Goal: Task Accomplishment & Management: Use online tool/utility

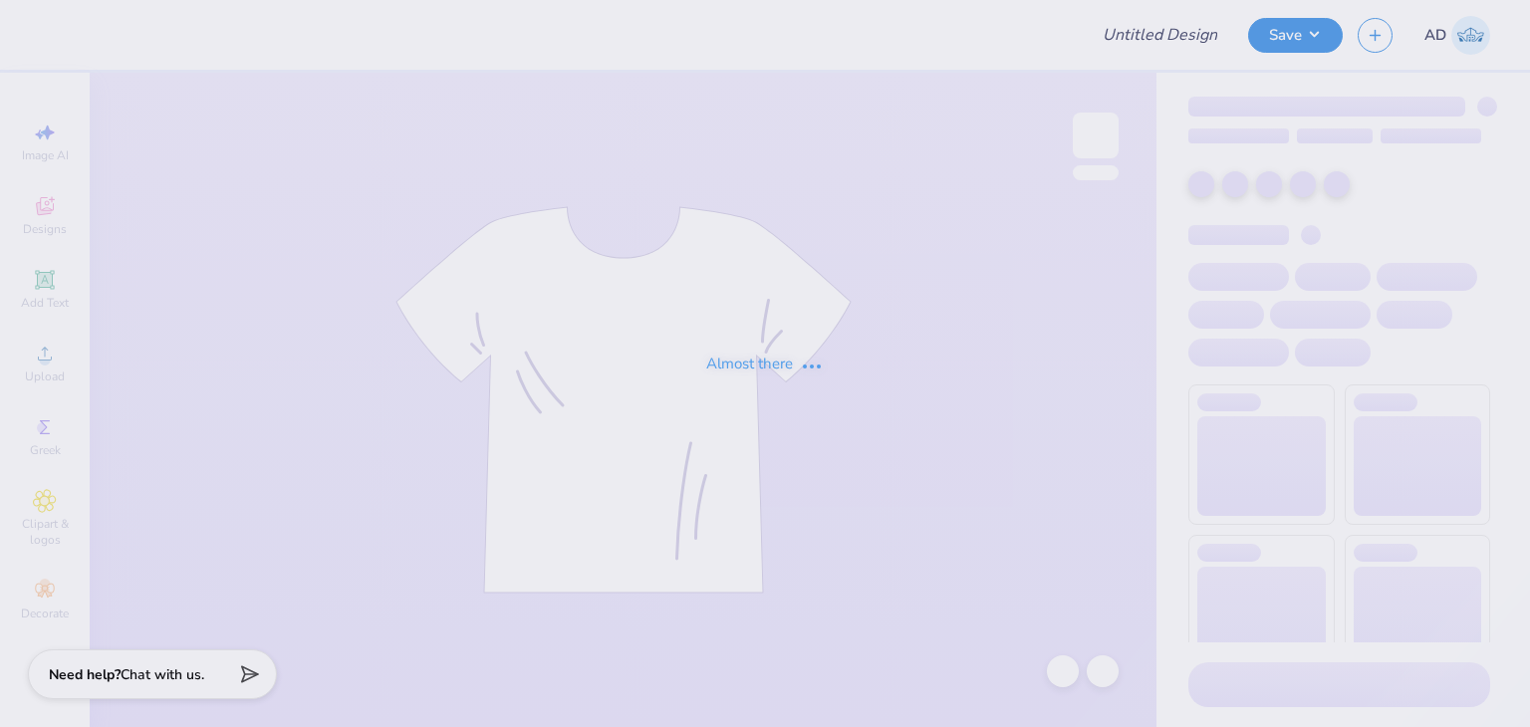
type input "fish idk"
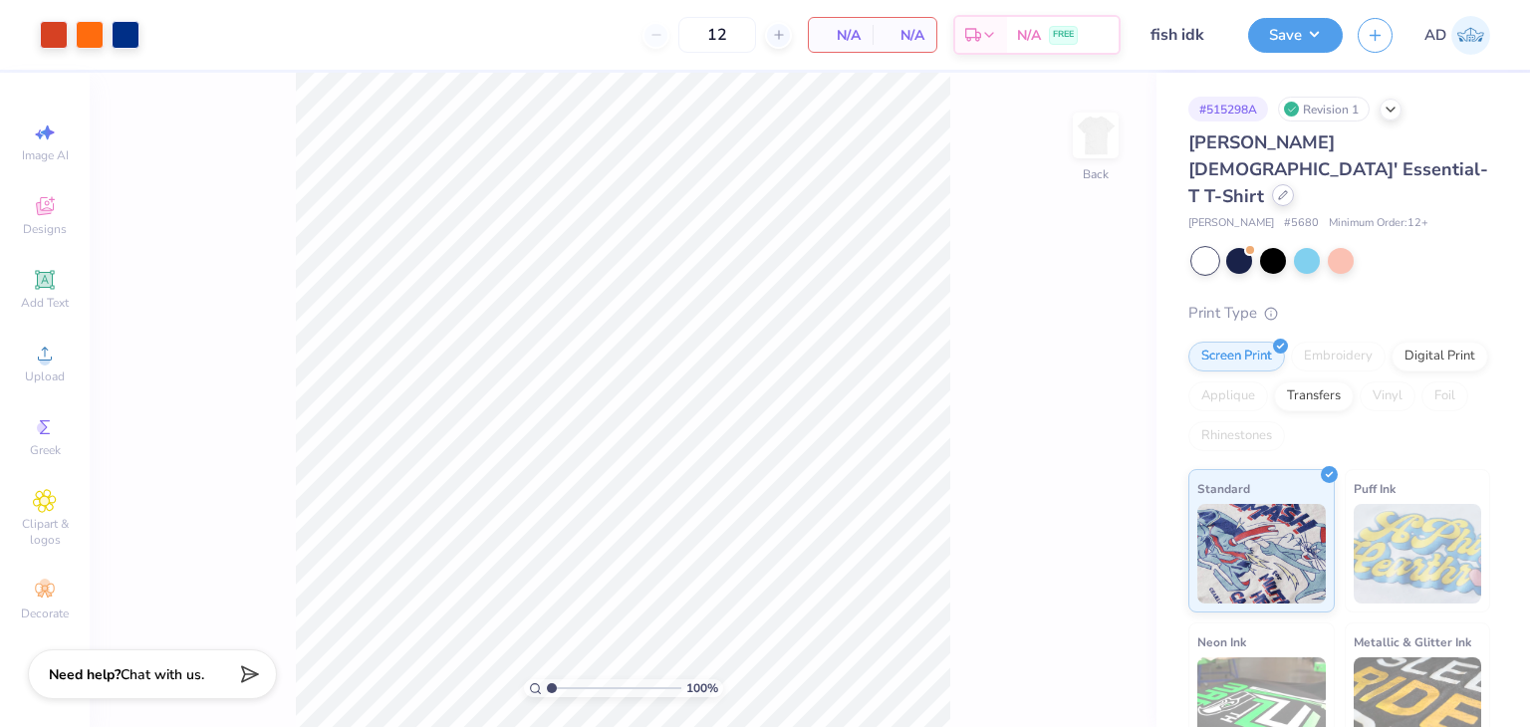
click at [1278, 190] on icon at bounding box center [1283, 195] width 10 height 10
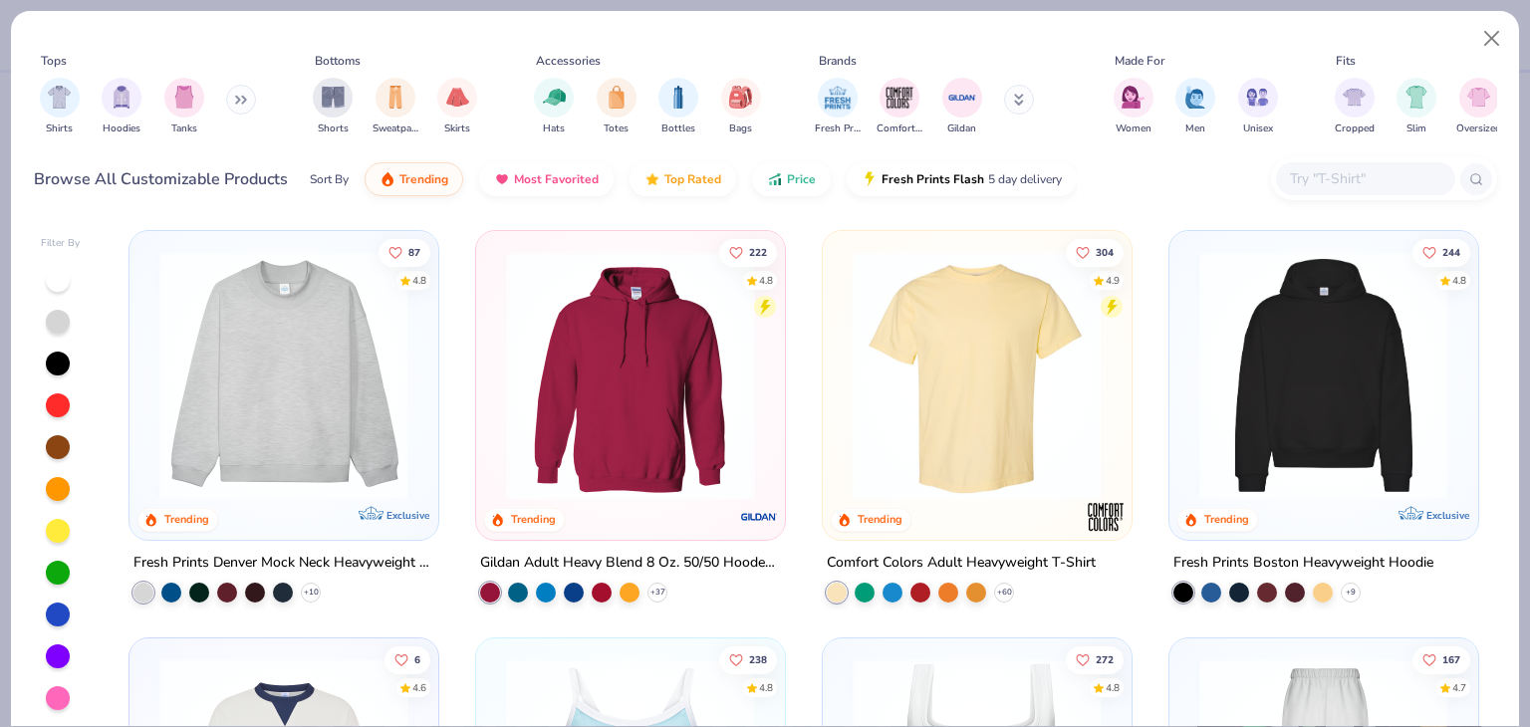
click at [1340, 159] on div at bounding box center [1384, 178] width 226 height 43
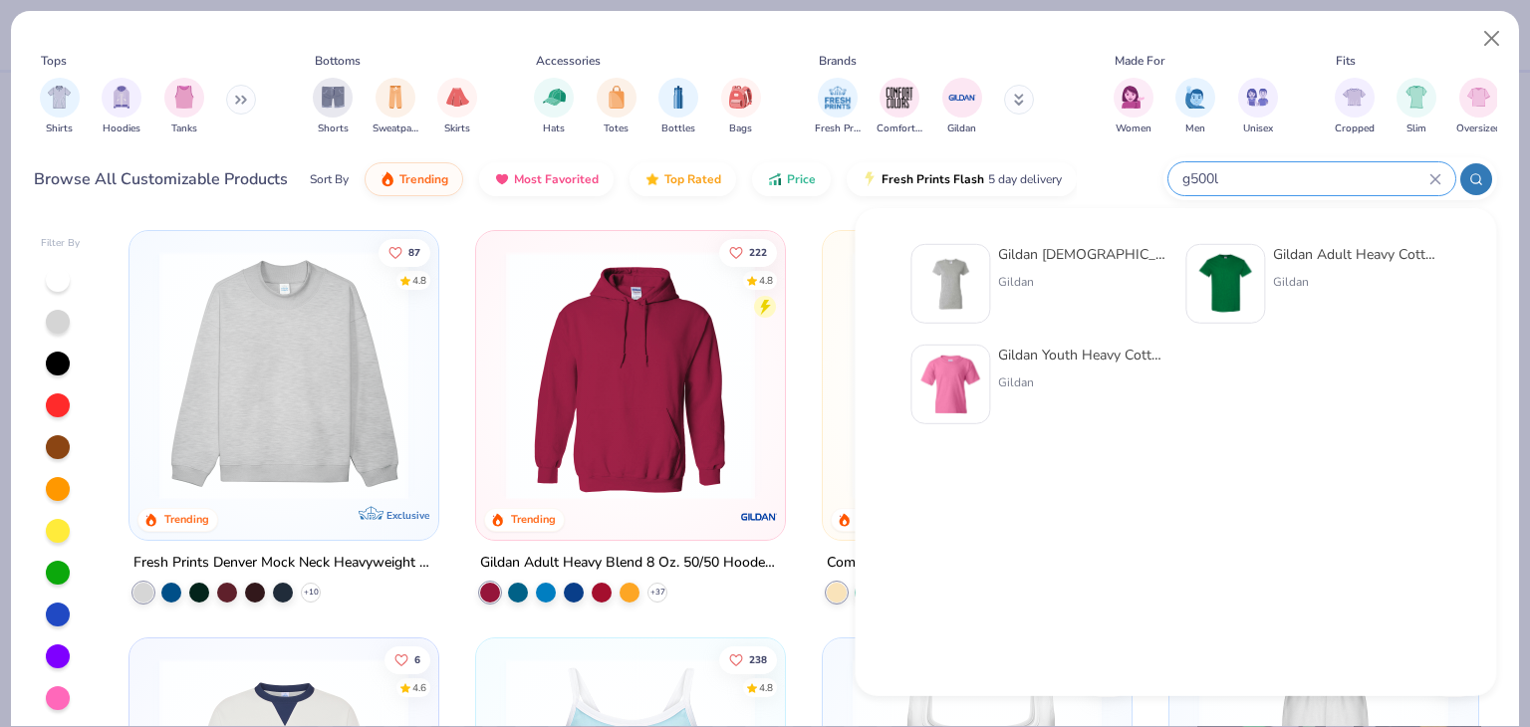
type input "g500l"
click at [1109, 255] on div "Gildan [DEMOGRAPHIC_DATA]' Heavy Cotton™ T-Shirt" at bounding box center [1081, 254] width 167 height 21
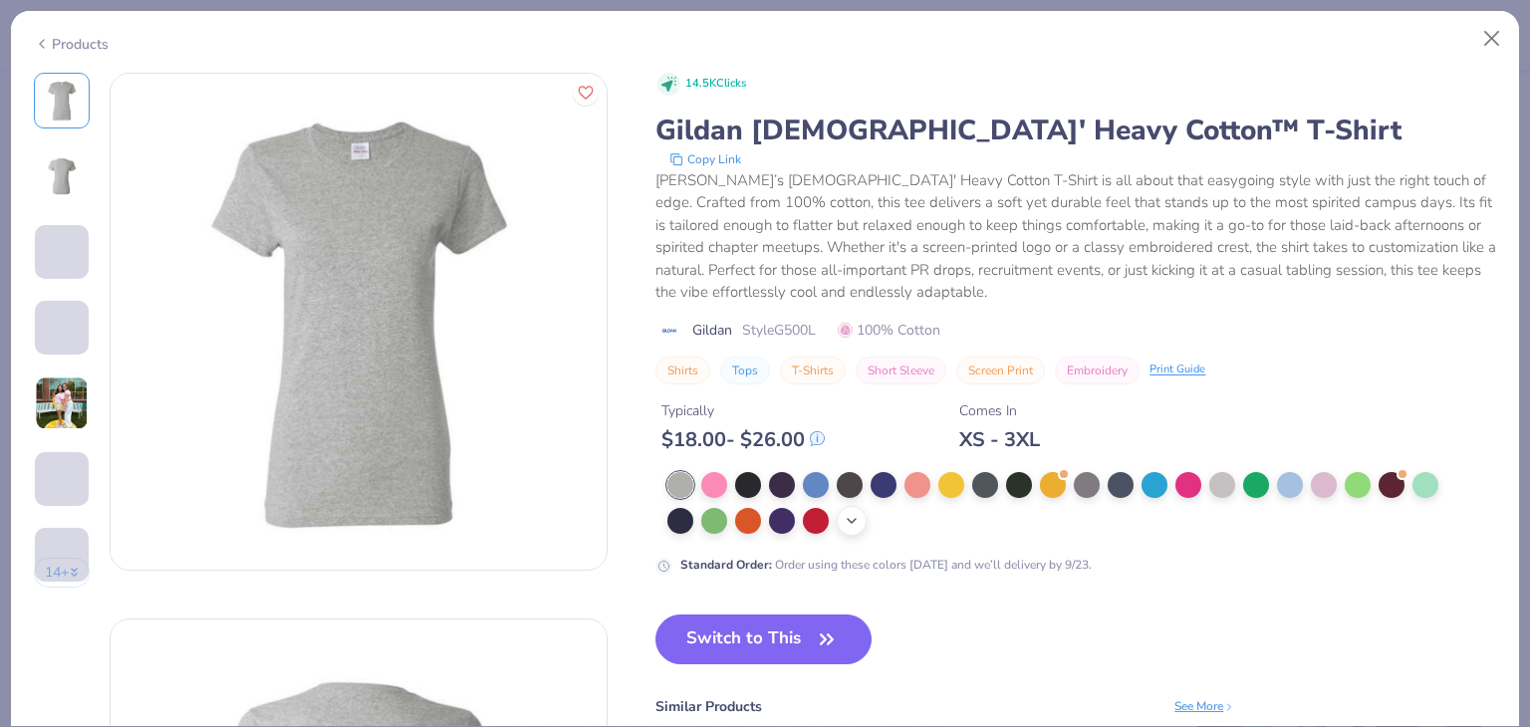
click at [849, 520] on icon at bounding box center [852, 521] width 16 height 16
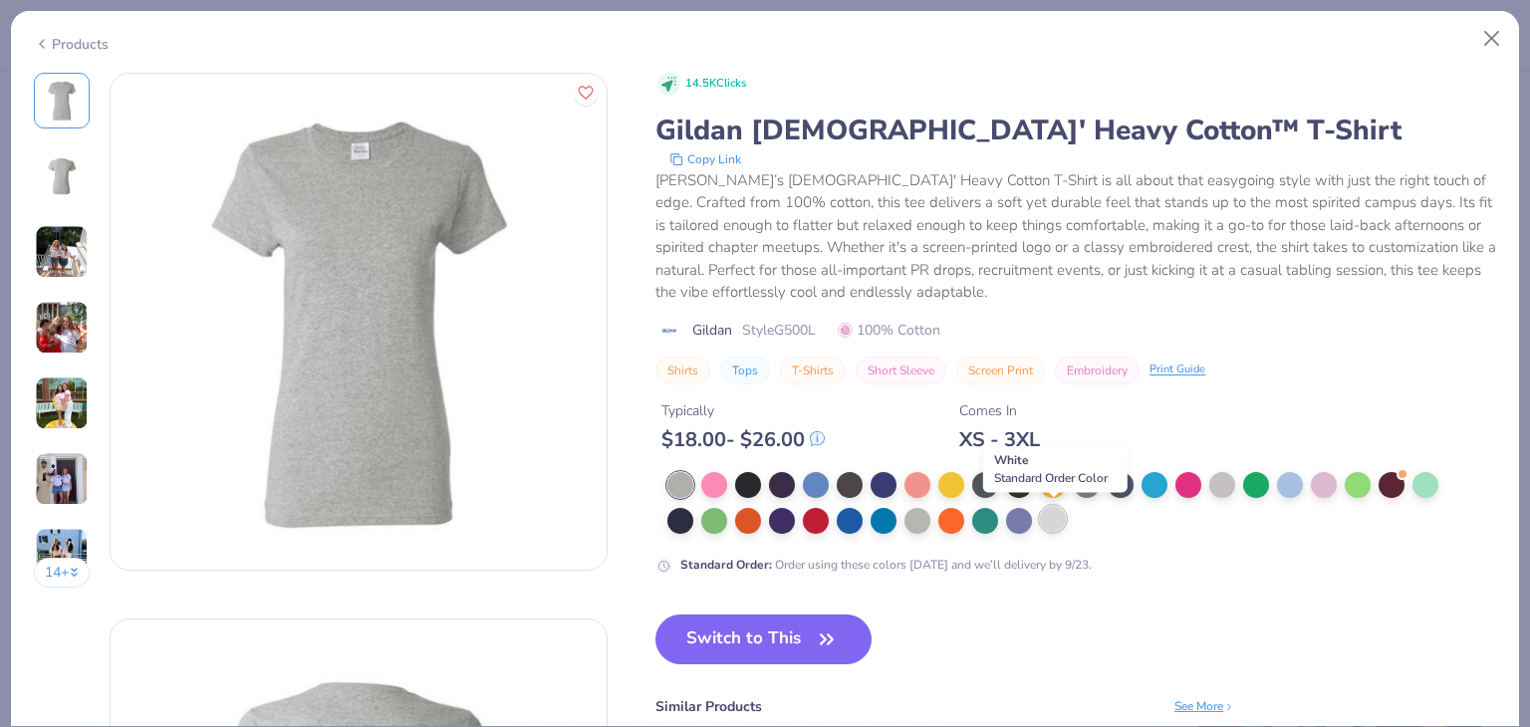
click at [1064, 513] on div at bounding box center [1053, 519] width 26 height 26
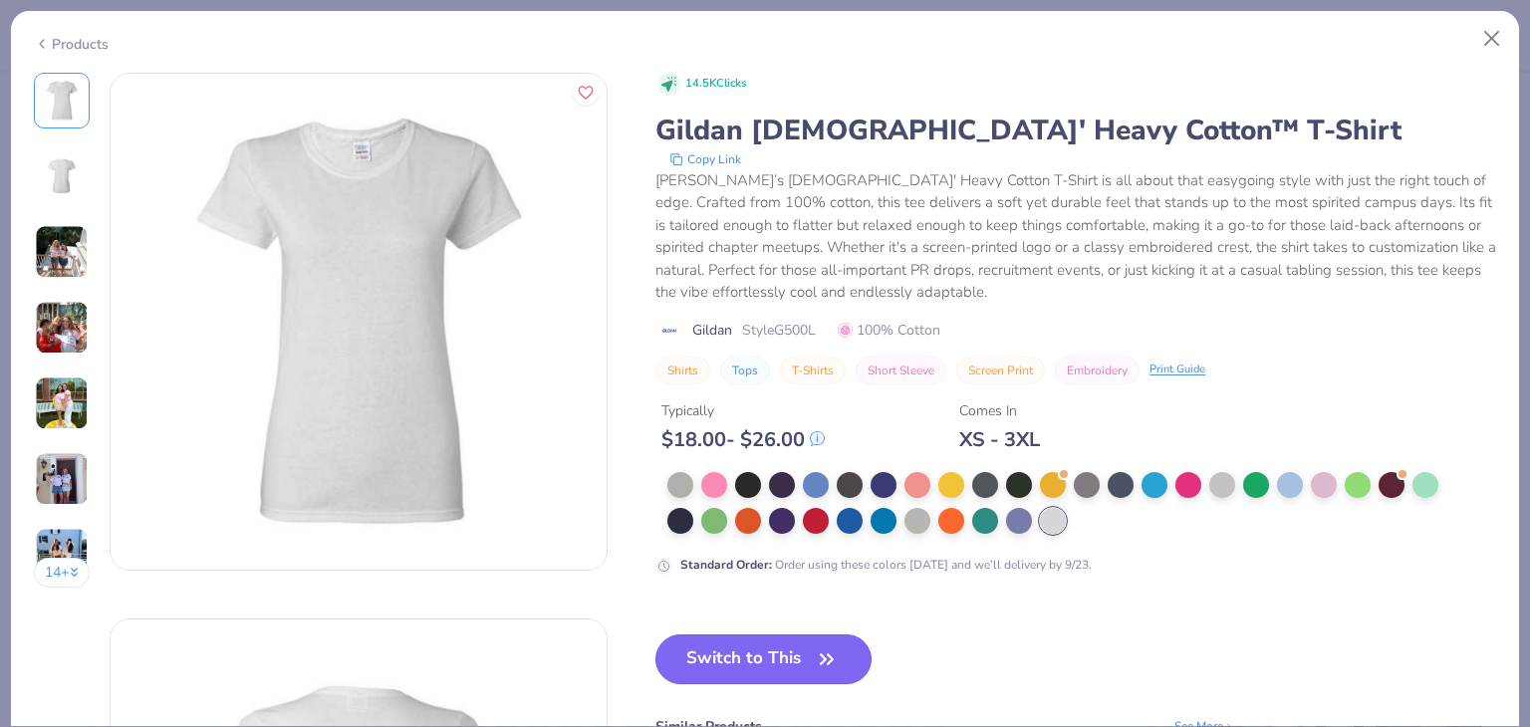
click at [802, 649] on button "Switch to This" at bounding box center [763, 659] width 216 height 50
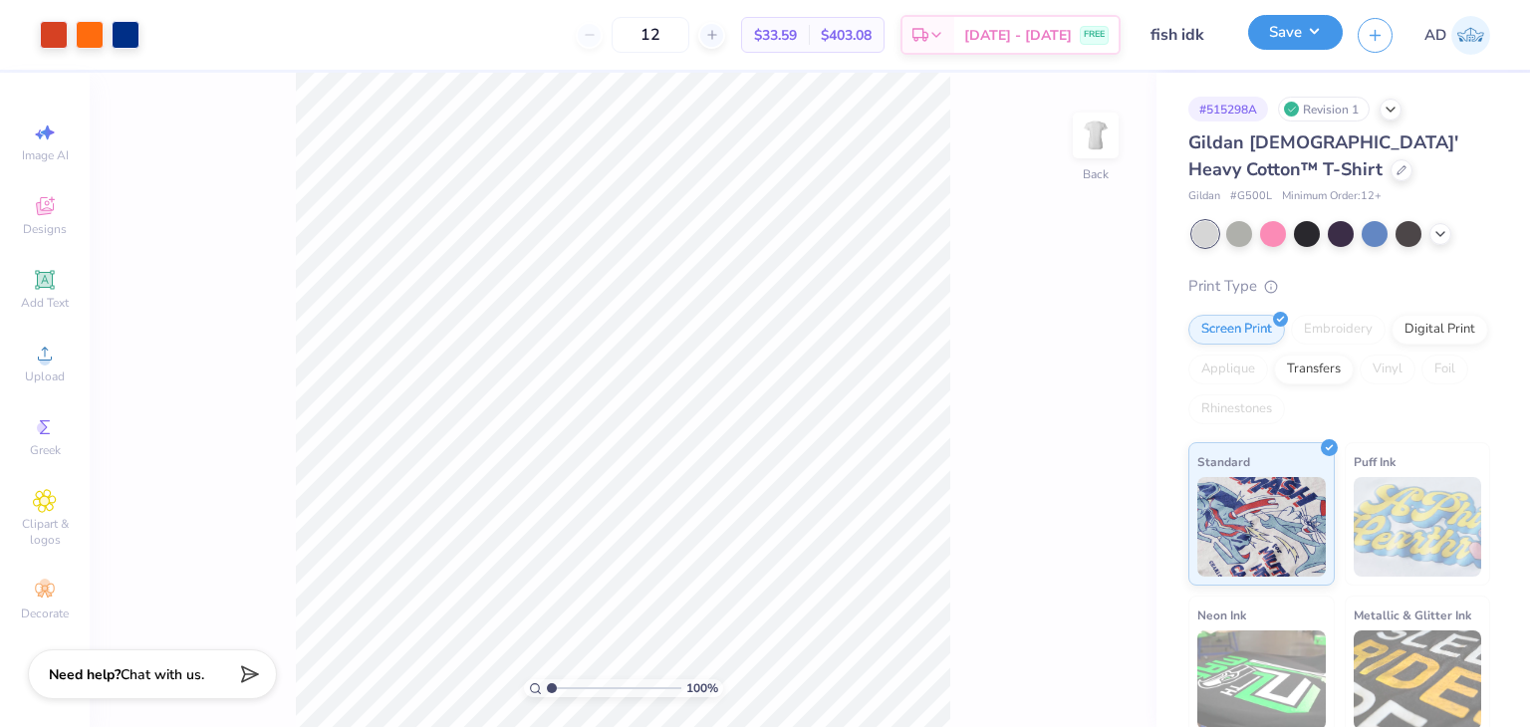
click at [1279, 38] on button "Save" at bounding box center [1295, 32] width 95 height 35
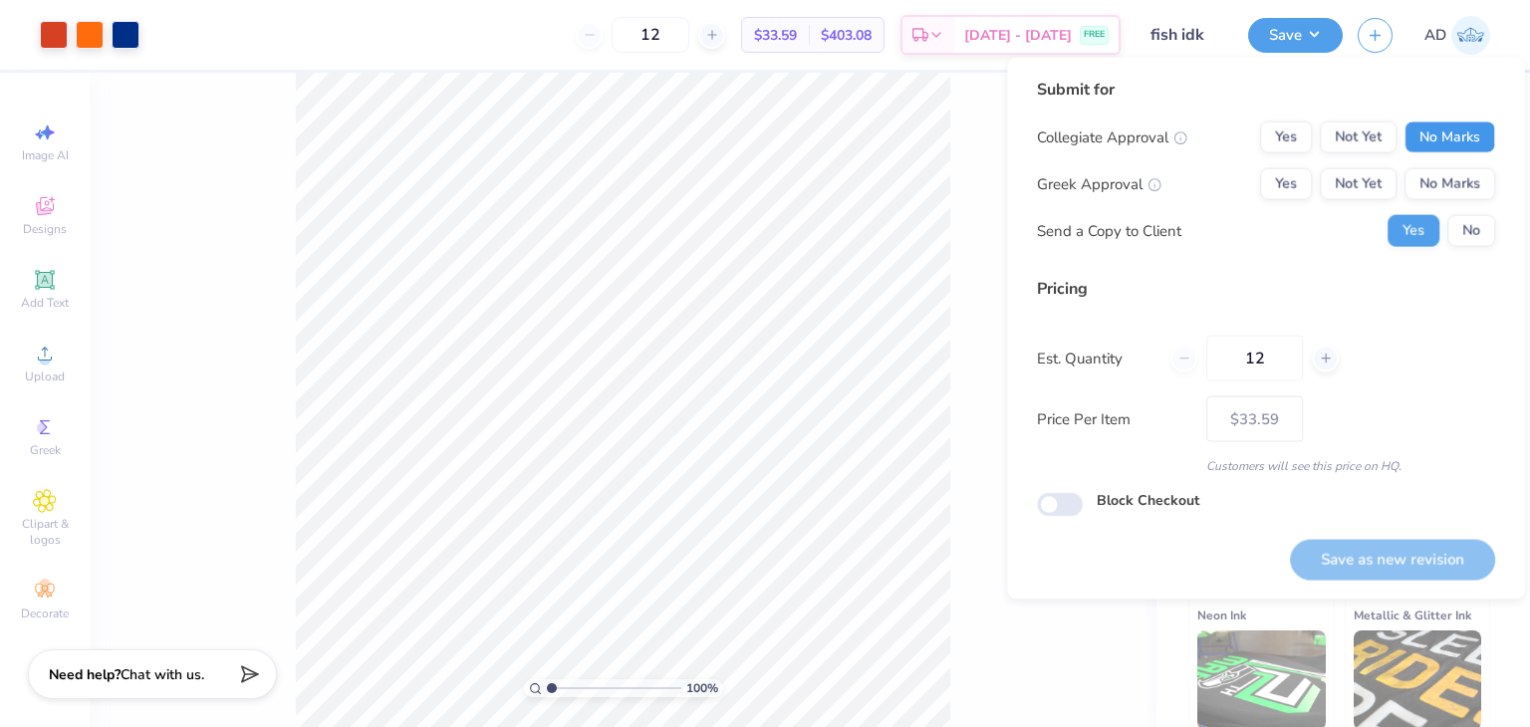
click at [1469, 137] on button "No Marks" at bounding box center [1449, 138] width 91 height 32
click at [1456, 191] on button "No Marks" at bounding box center [1449, 184] width 91 height 32
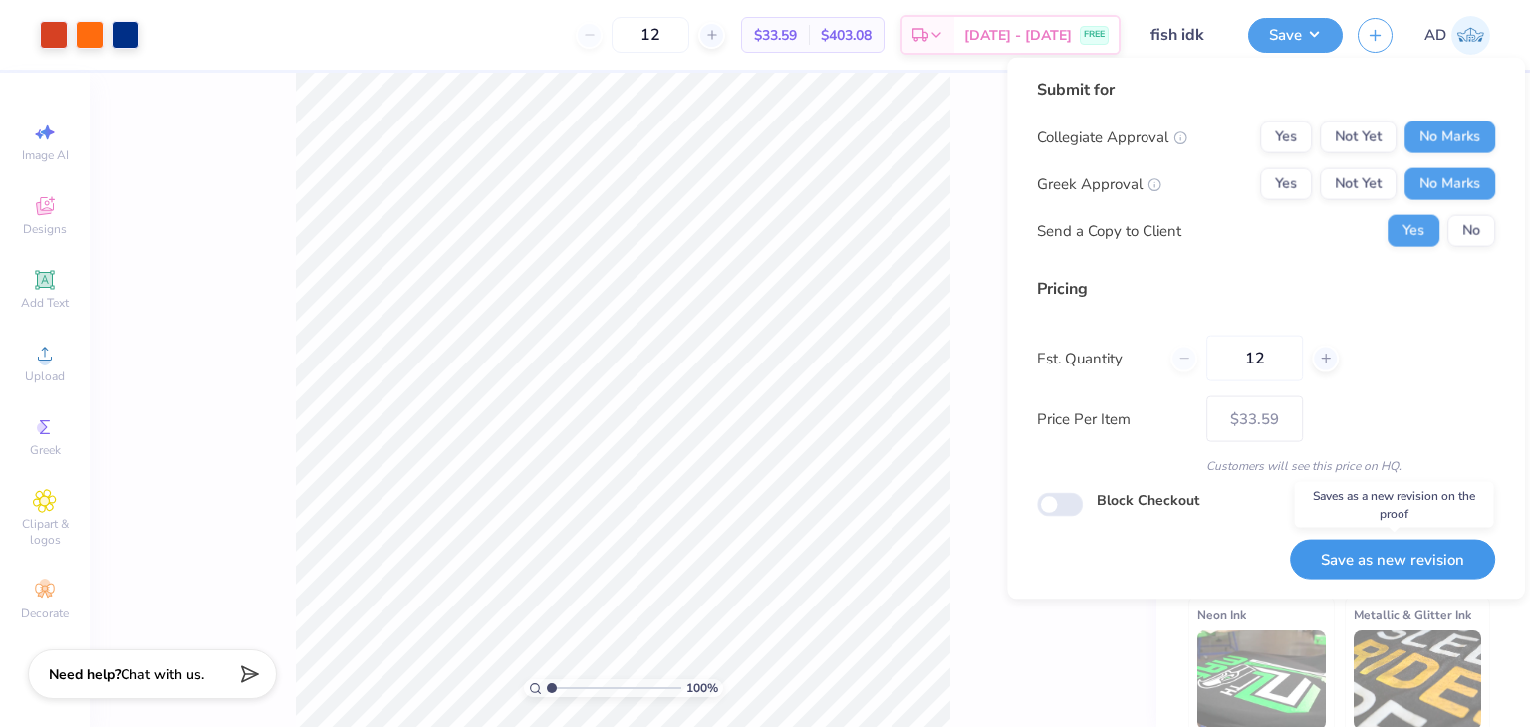
click at [1344, 565] on button "Save as new revision" at bounding box center [1392, 559] width 205 height 41
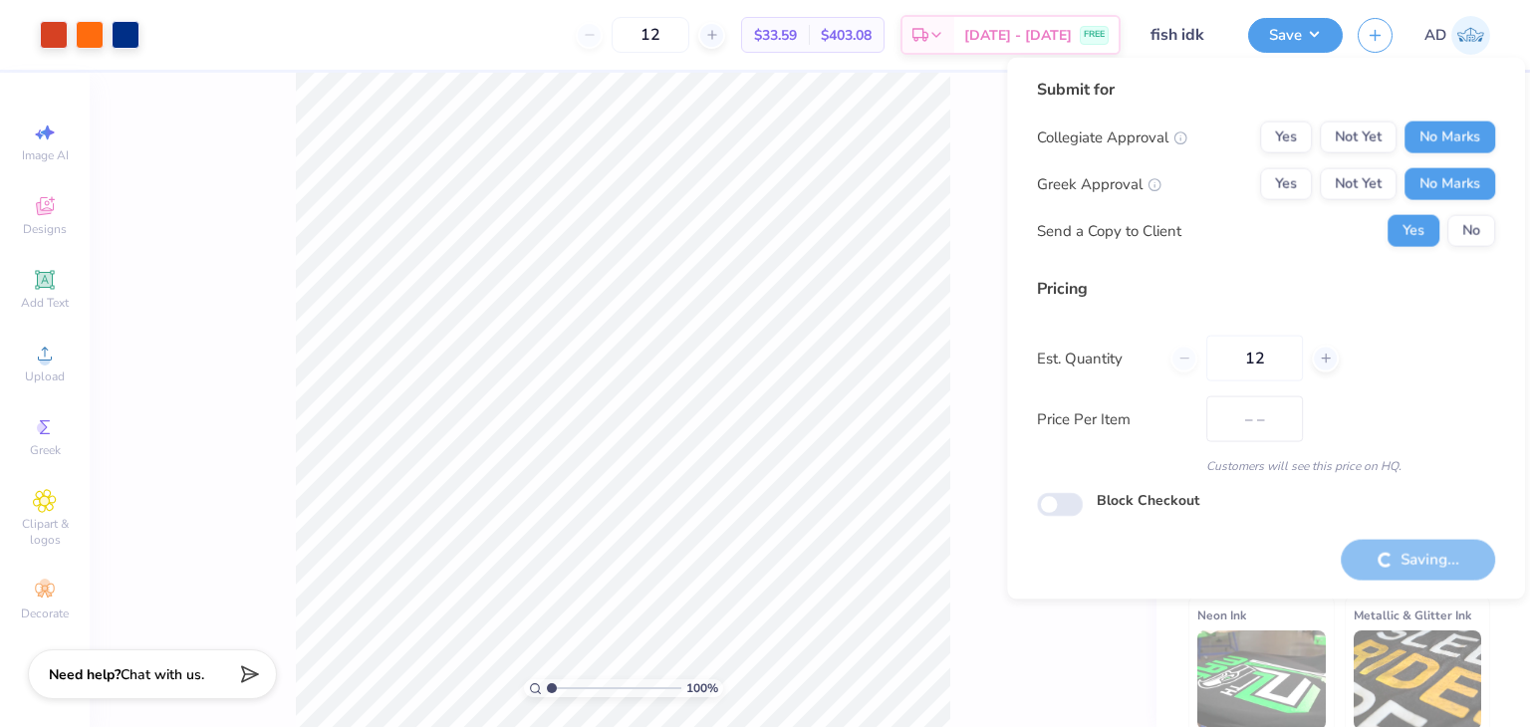
type input "$33.59"
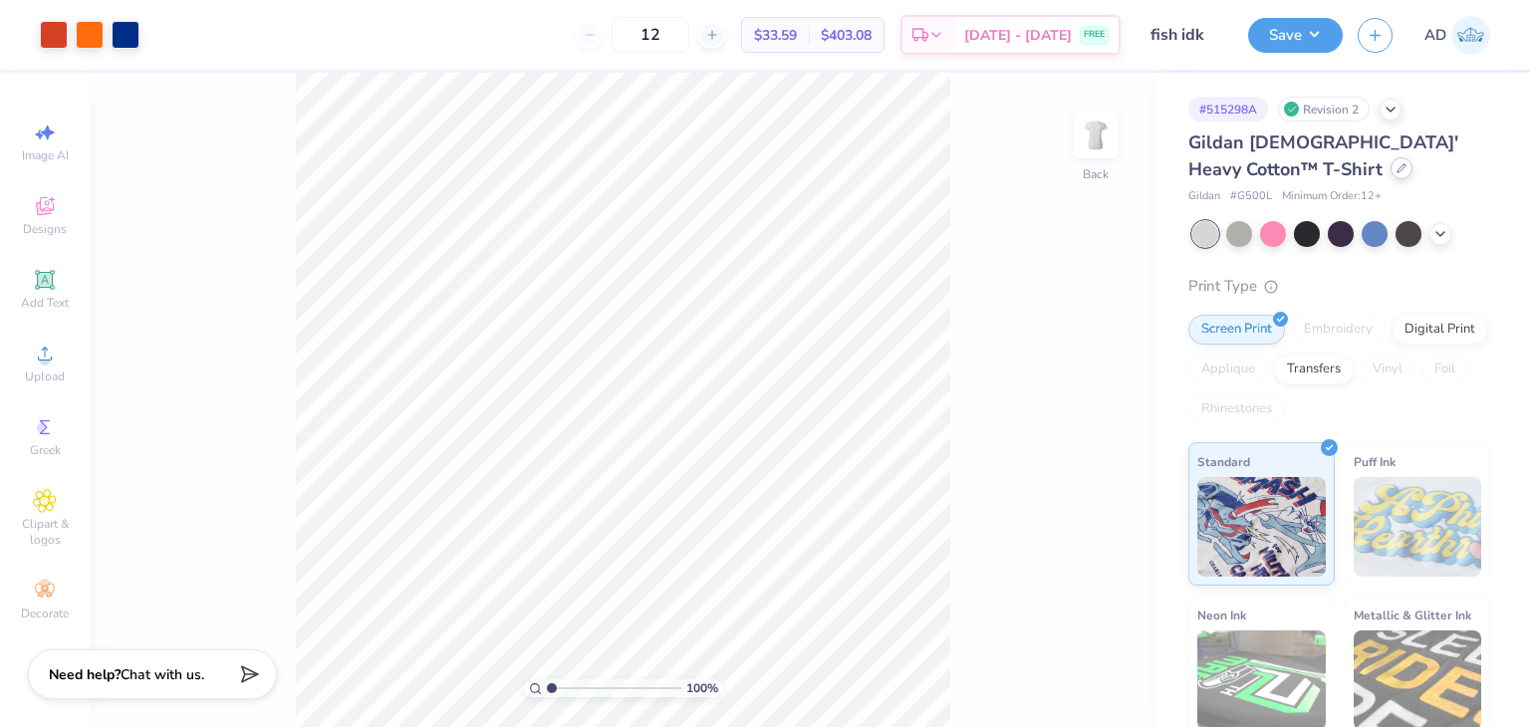
click at [1396, 171] on icon at bounding box center [1401, 168] width 10 height 10
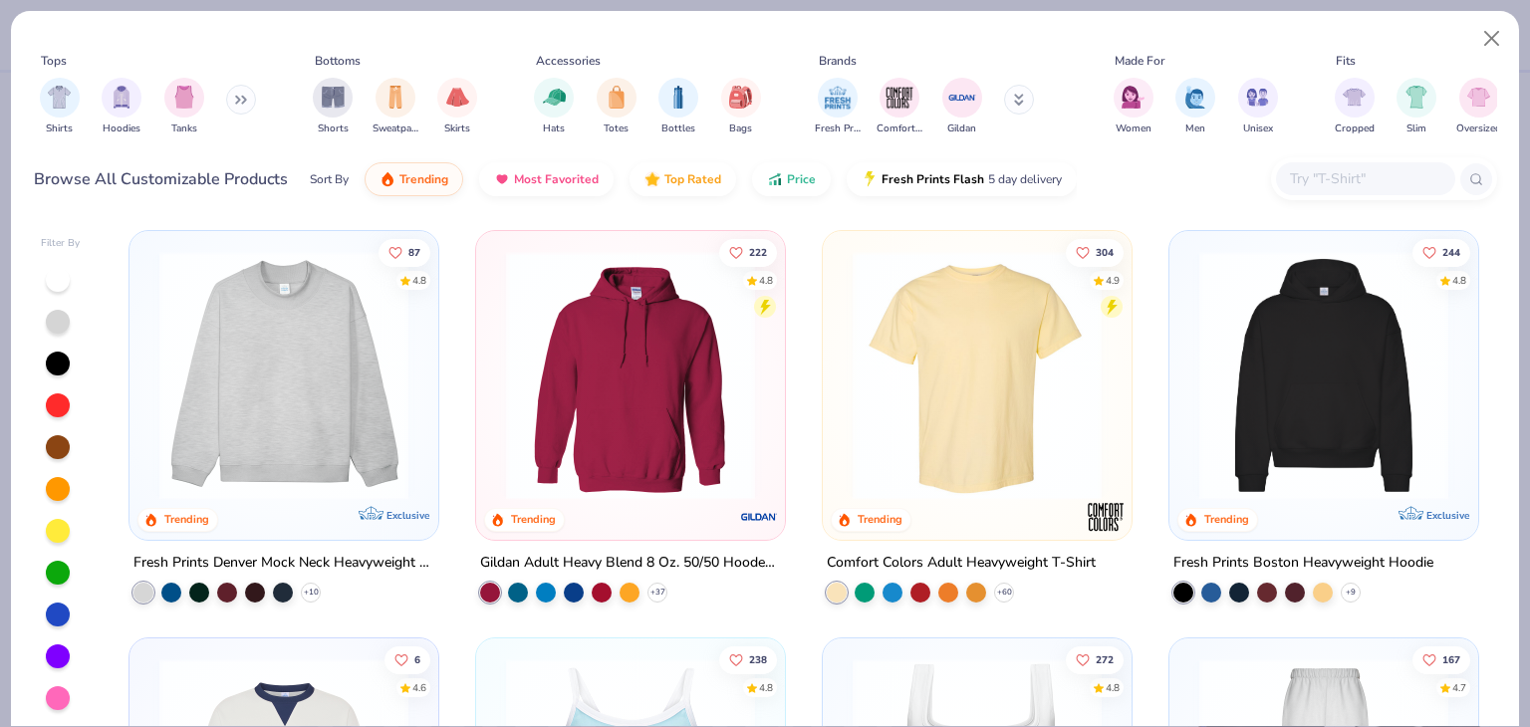
click at [1334, 177] on input "text" at bounding box center [1364, 178] width 153 height 23
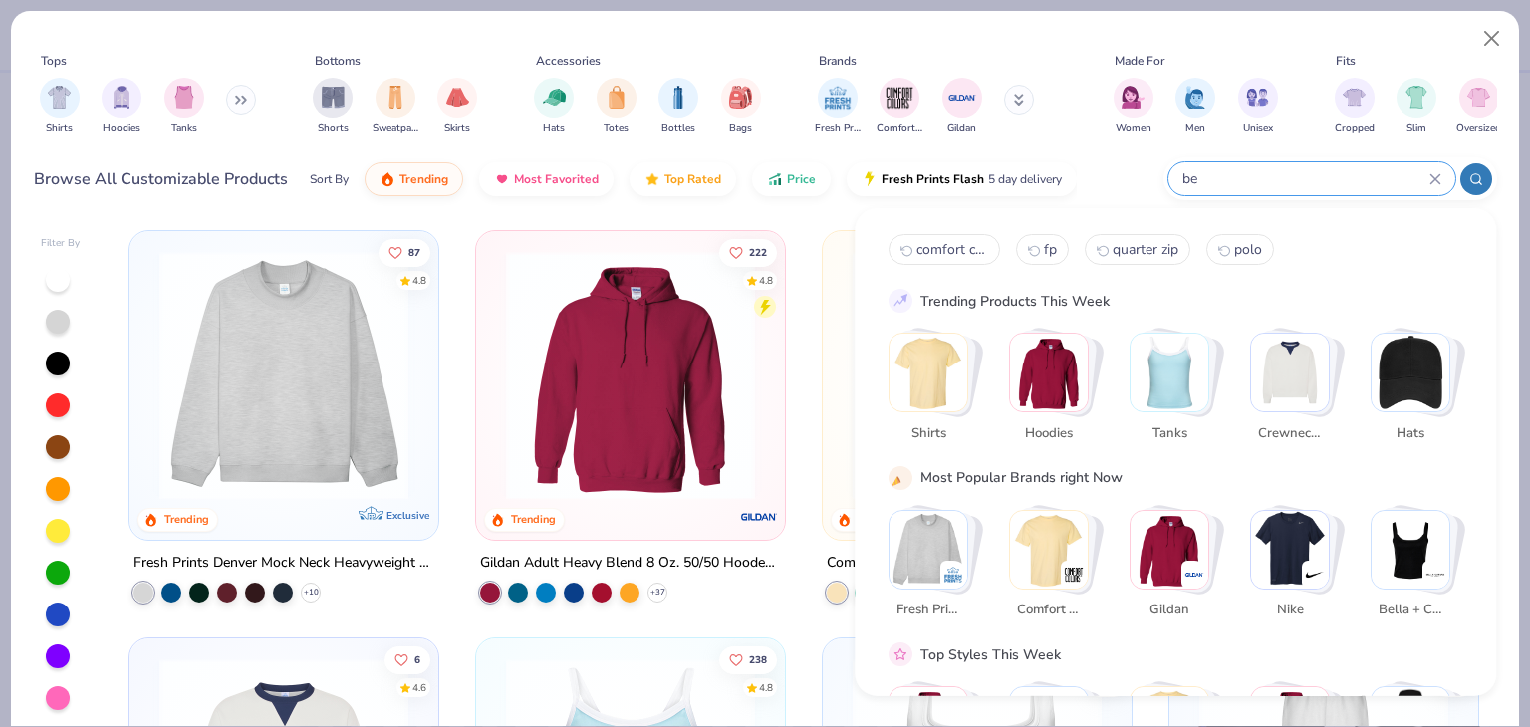
type input "b"
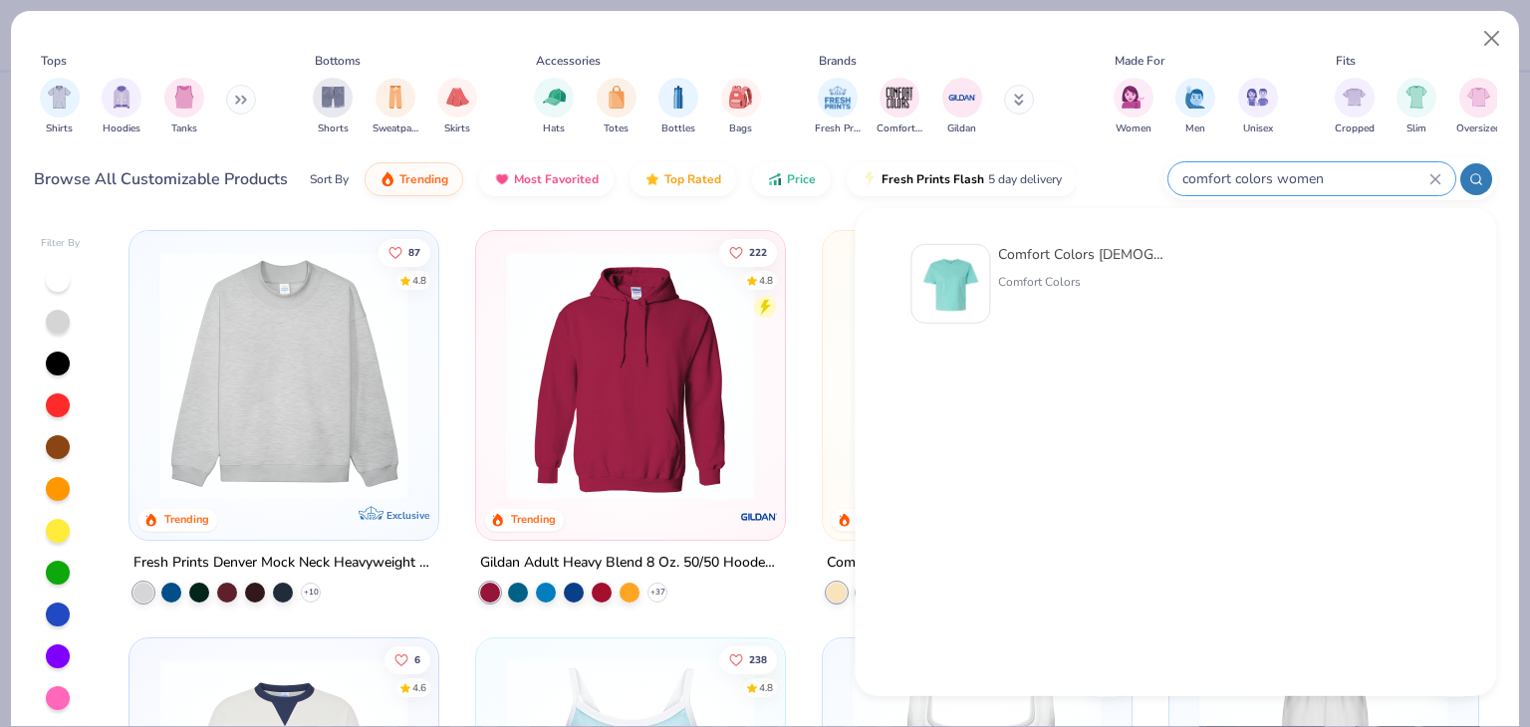
type input "comfort colors women"
click at [1084, 257] on div "Comfort Colors [DEMOGRAPHIC_DATA]' Heavyweight Cropped T-Shirt" at bounding box center [1081, 254] width 167 height 21
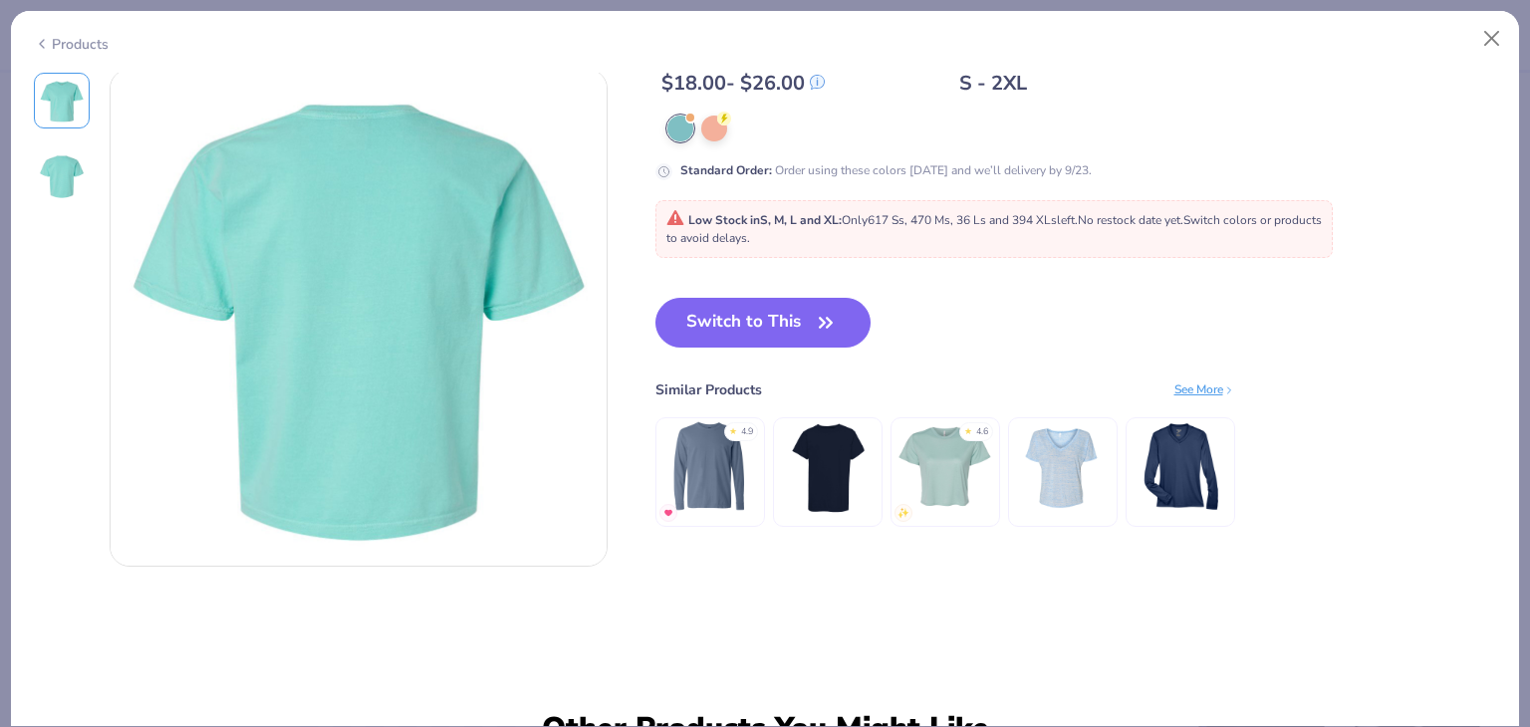
scroll to position [697, 0]
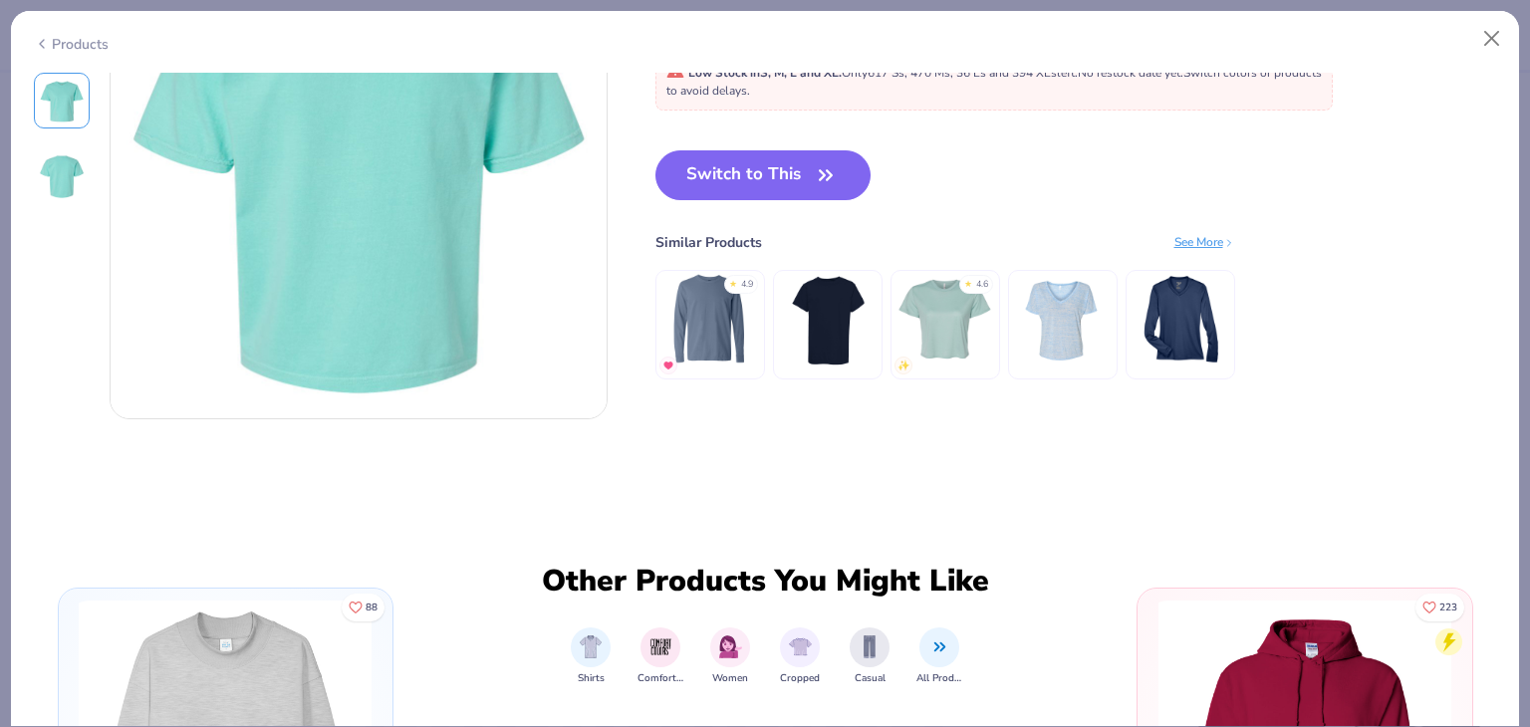
click at [948, 317] on img at bounding box center [944, 320] width 95 height 95
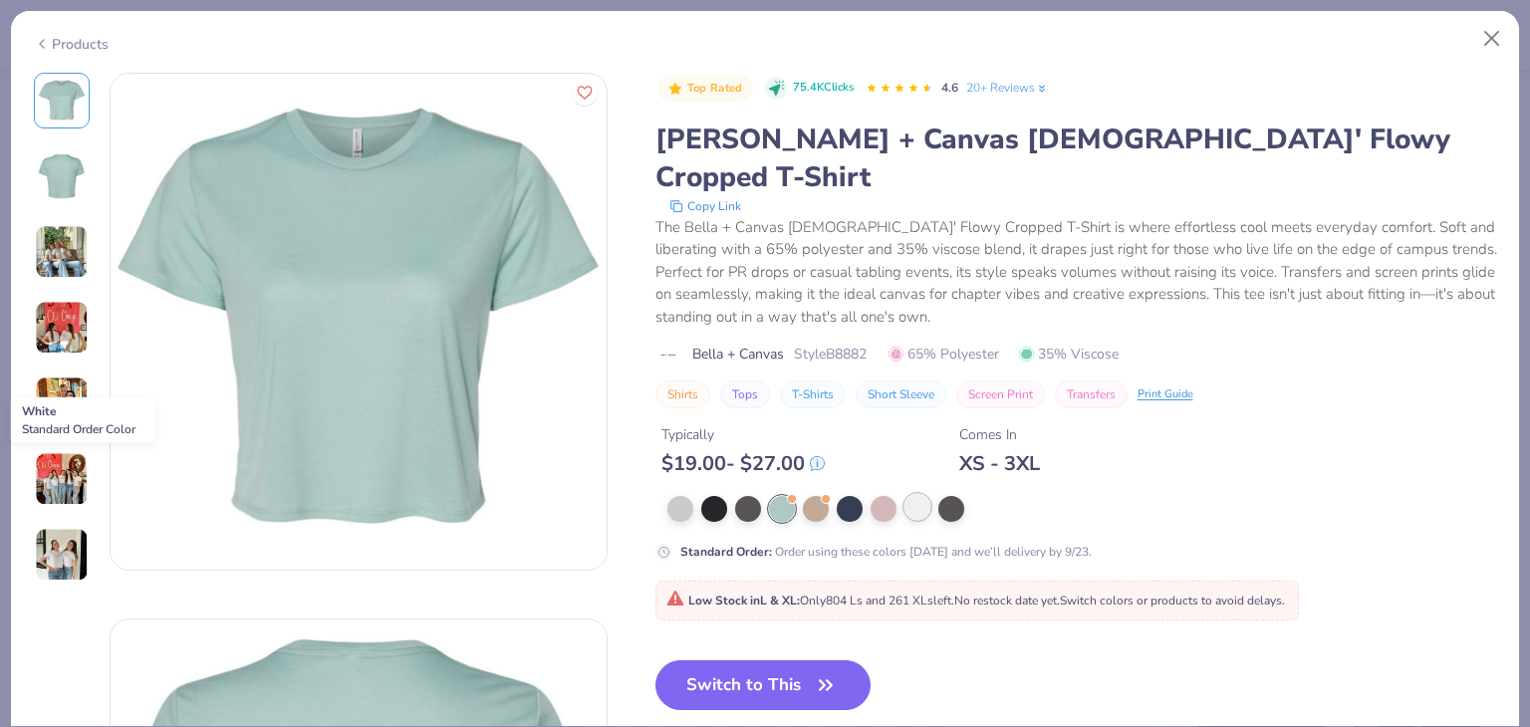
click at [918, 494] on div at bounding box center [917, 507] width 26 height 26
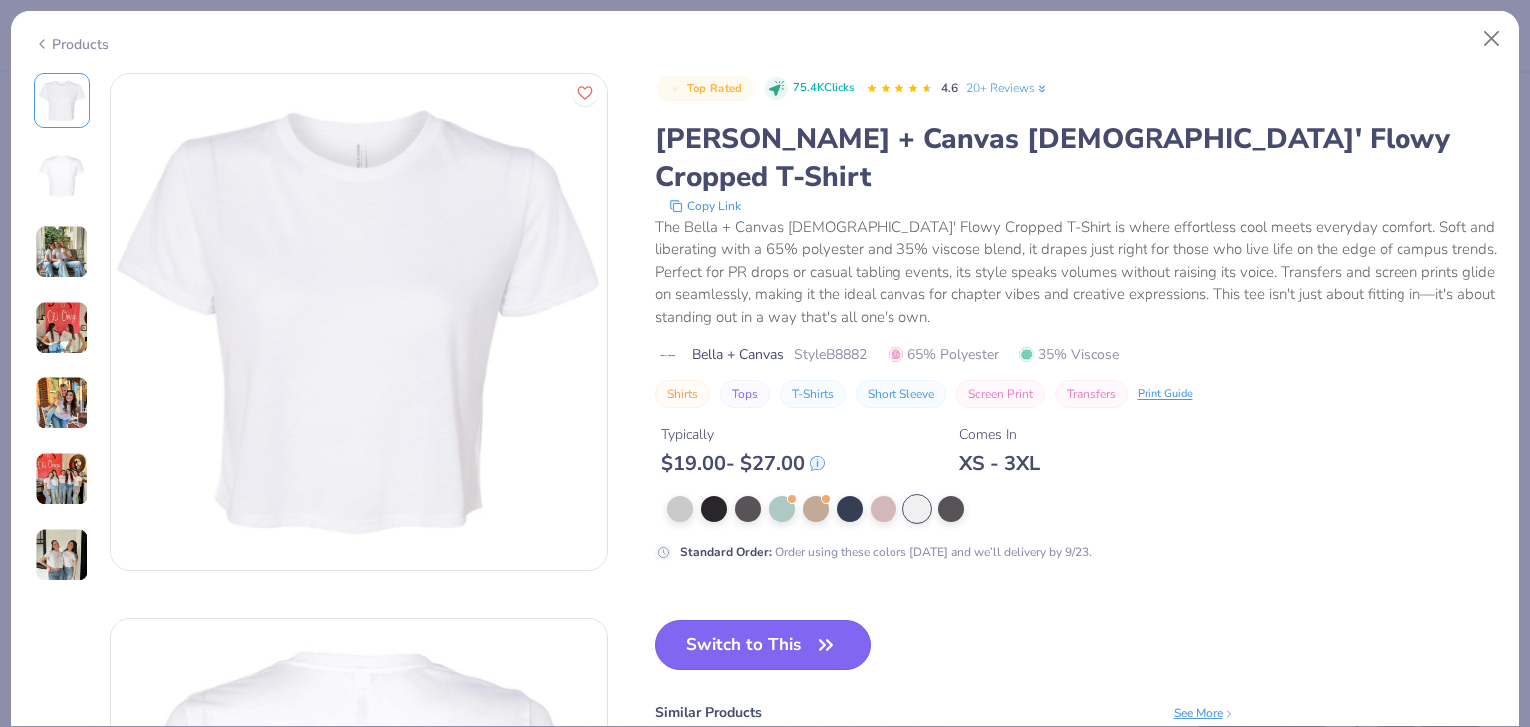
click at [813, 631] on icon "button" at bounding box center [826, 645] width 28 height 28
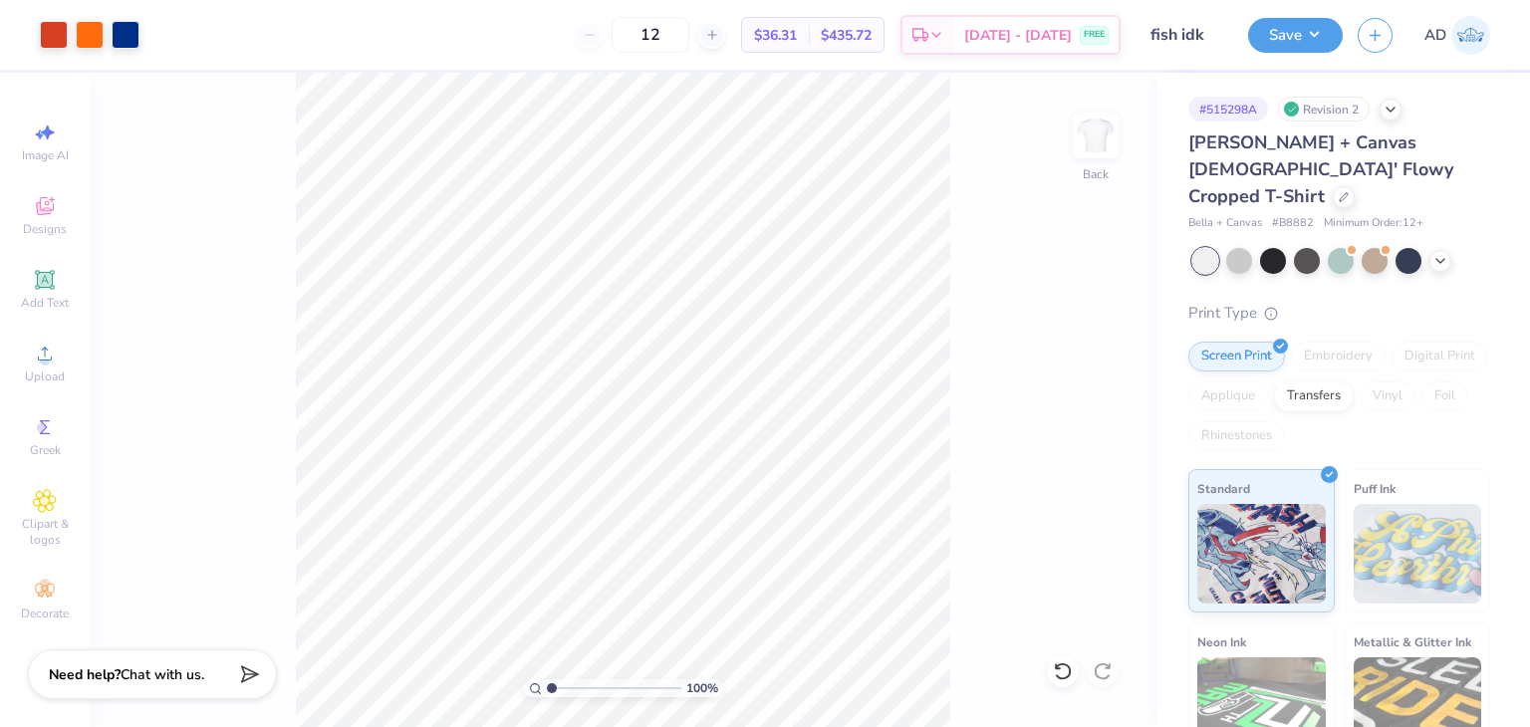
click at [1322, 13] on div "Save AD" at bounding box center [1389, 35] width 282 height 70
click at [1299, 17] on button "Save" at bounding box center [1295, 32] width 95 height 35
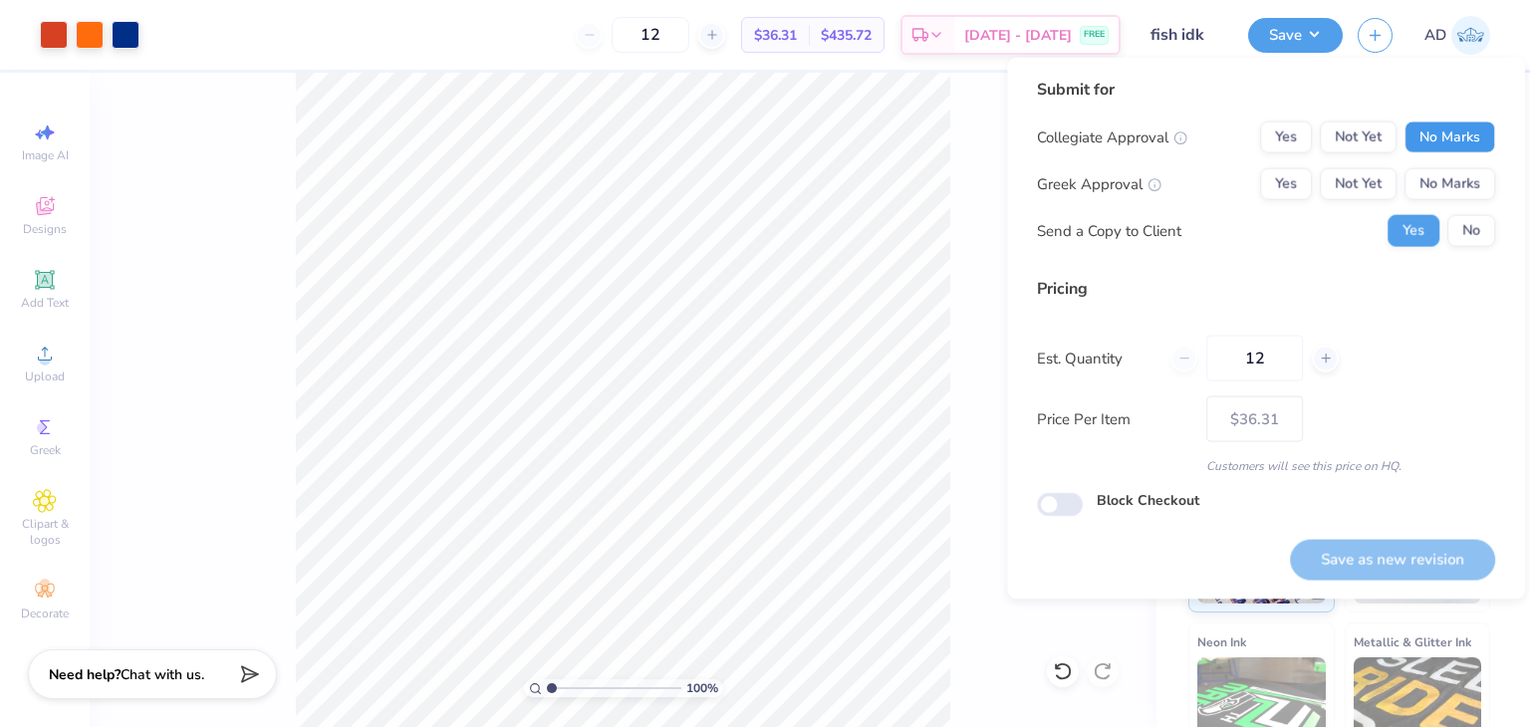
click at [1454, 132] on button "No Marks" at bounding box center [1449, 138] width 91 height 32
click at [1454, 192] on button "No Marks" at bounding box center [1449, 184] width 91 height 32
click at [1394, 556] on button "Save as new revision" at bounding box center [1392, 559] width 205 height 41
type input "$36.31"
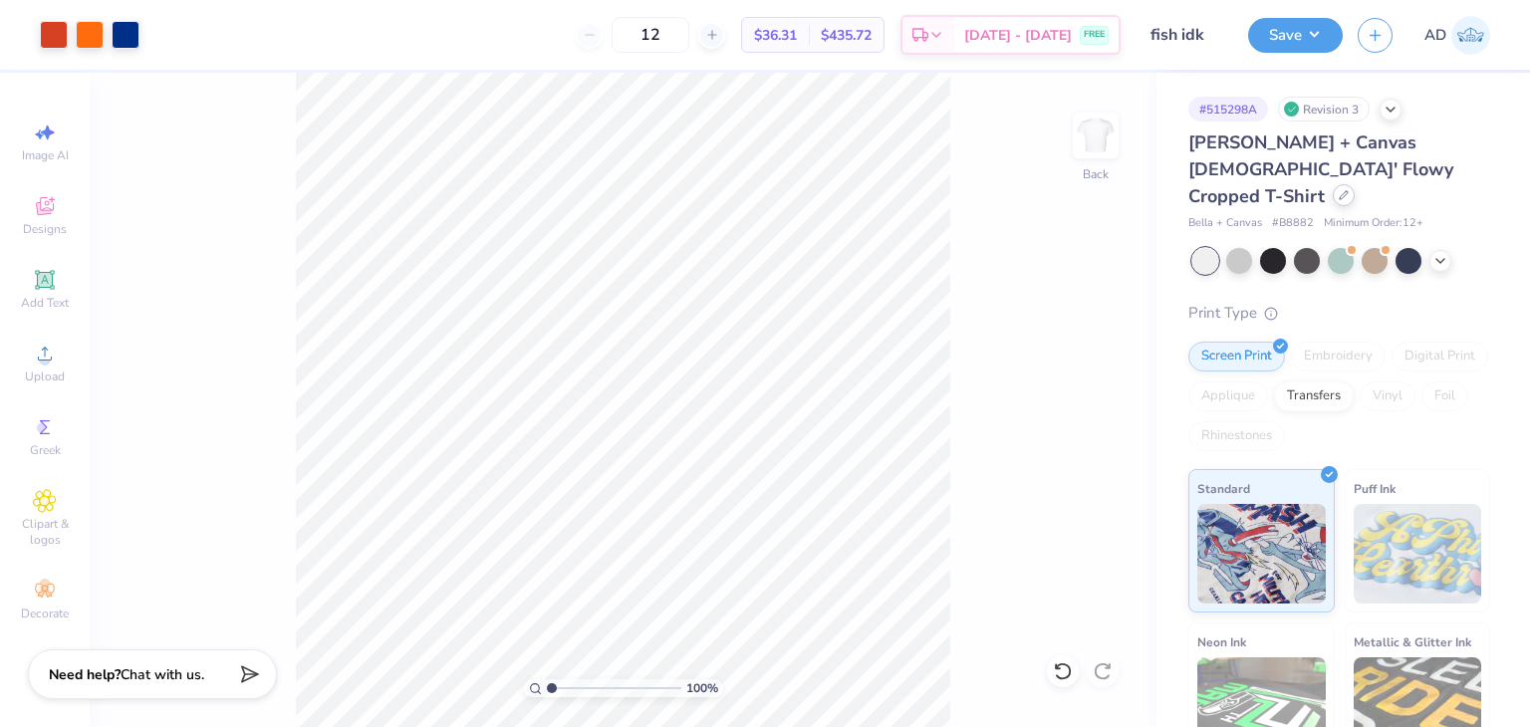
click at [1343, 190] on icon at bounding box center [1344, 195] width 10 height 10
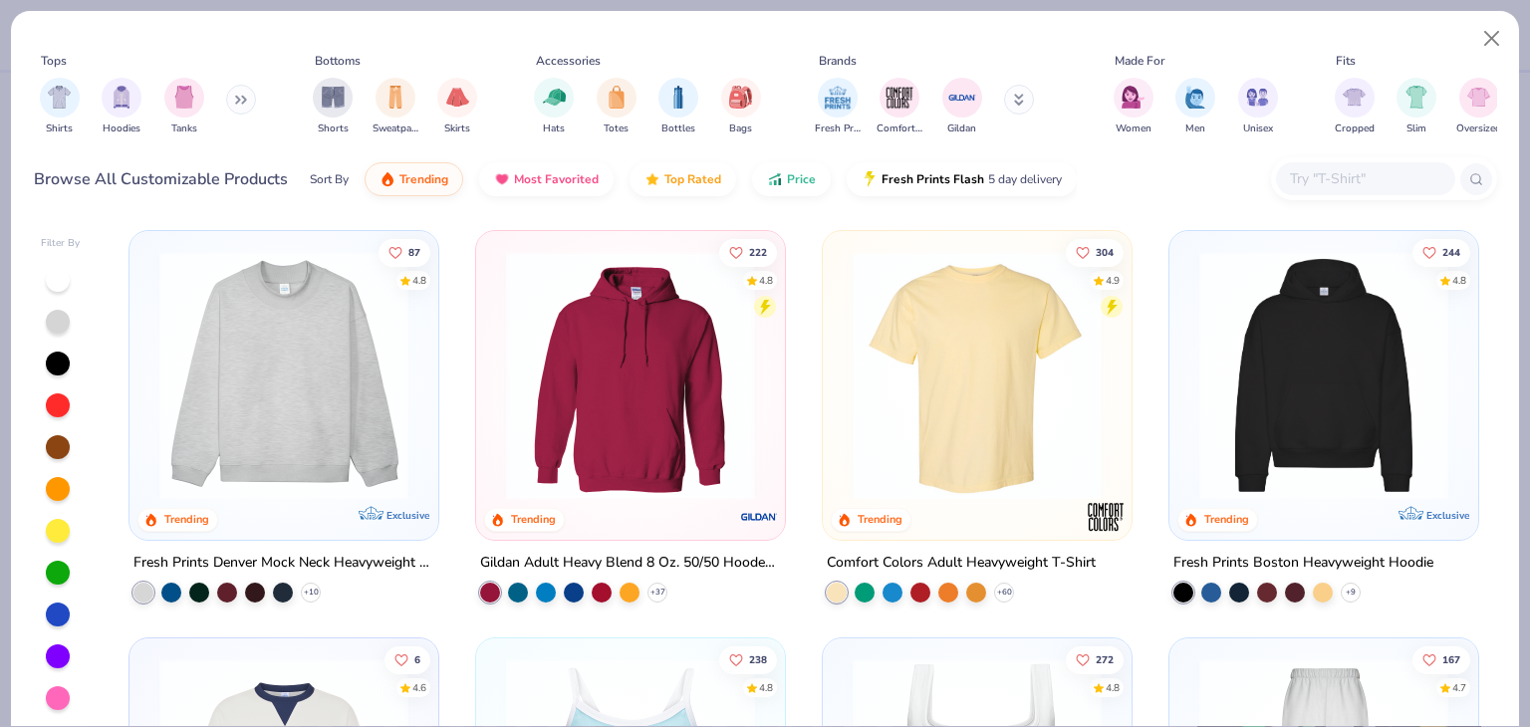
click at [1334, 181] on input "text" at bounding box center [1364, 178] width 153 height 23
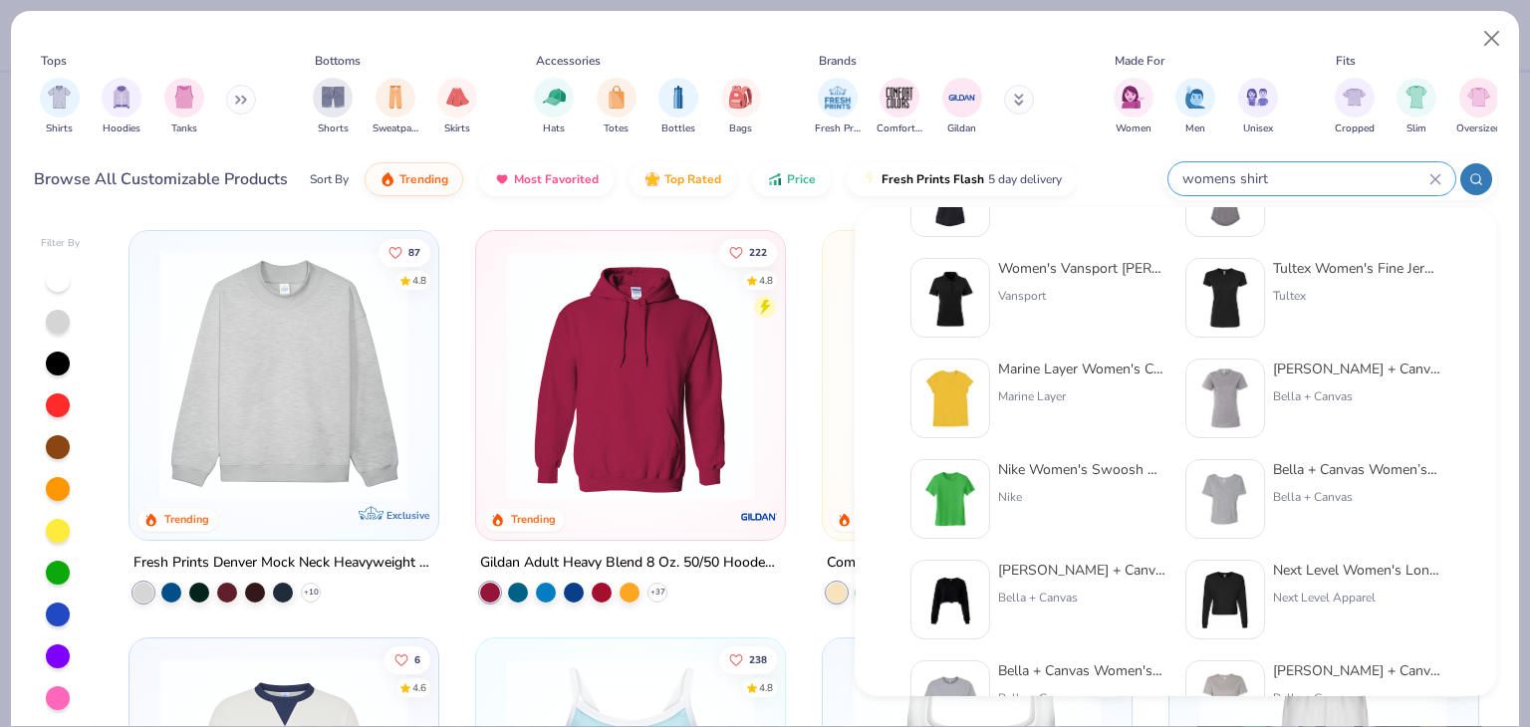
scroll to position [199, 0]
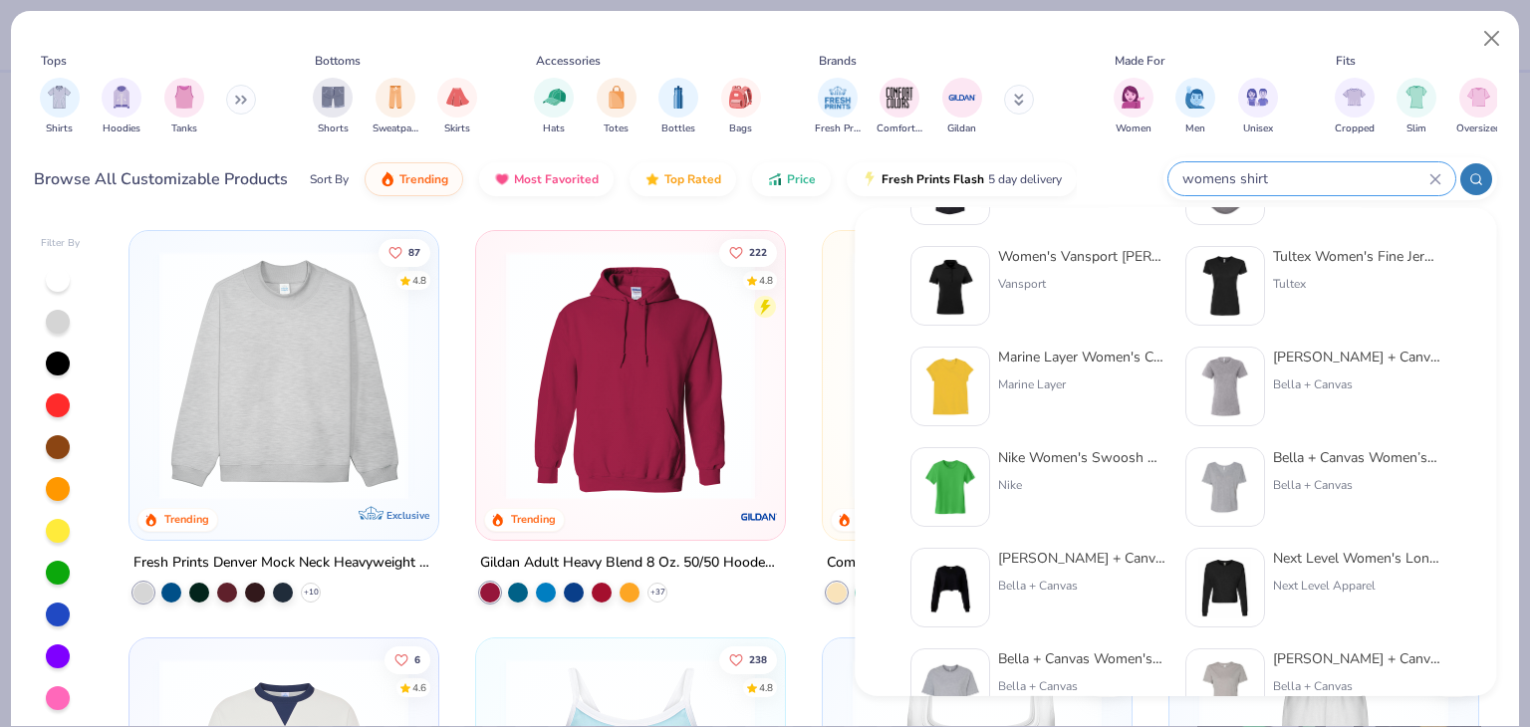
type input "womens shirt"
click at [1354, 459] on div "Bella + Canvas Women’s Slouchy V-Neck Tee" at bounding box center [1356, 457] width 167 height 21
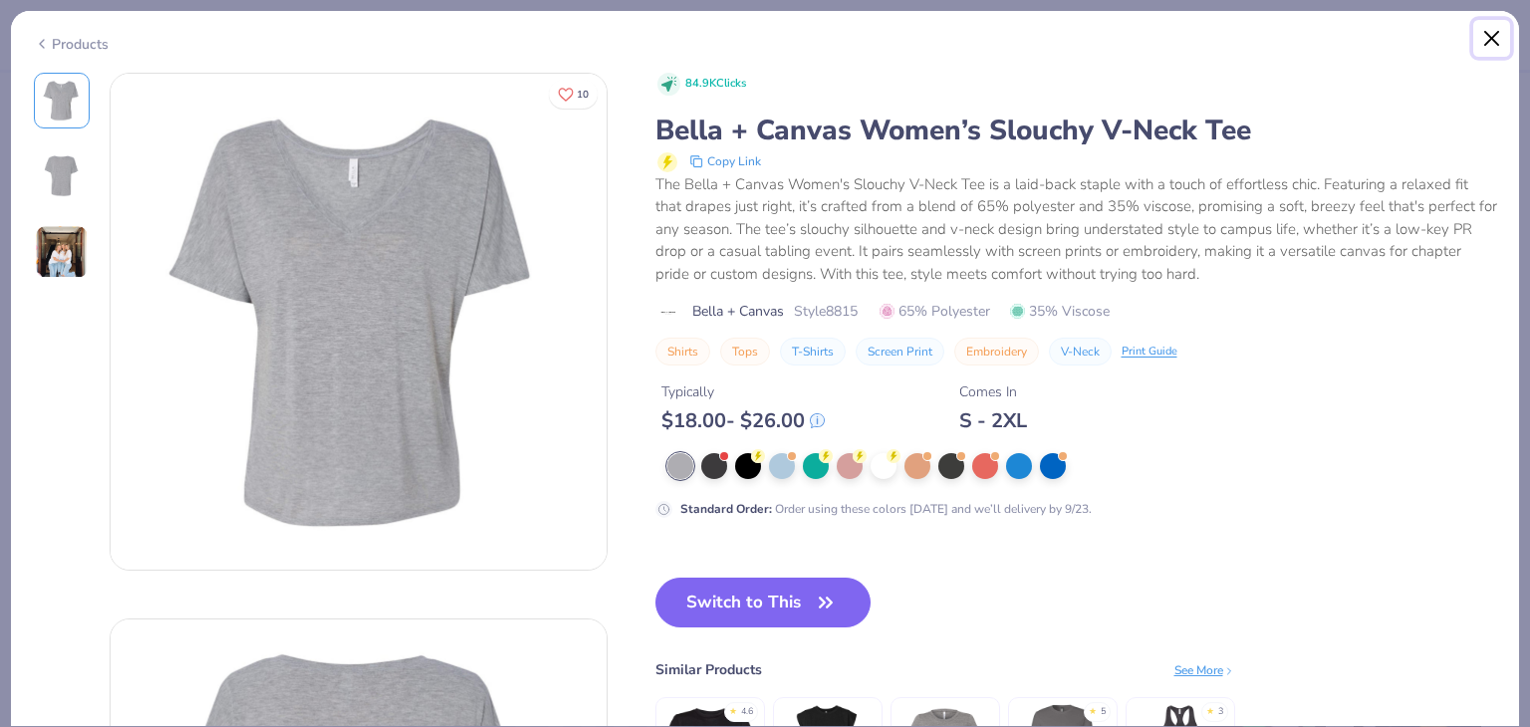
click at [1485, 33] on button "Close" at bounding box center [1492, 39] width 38 height 38
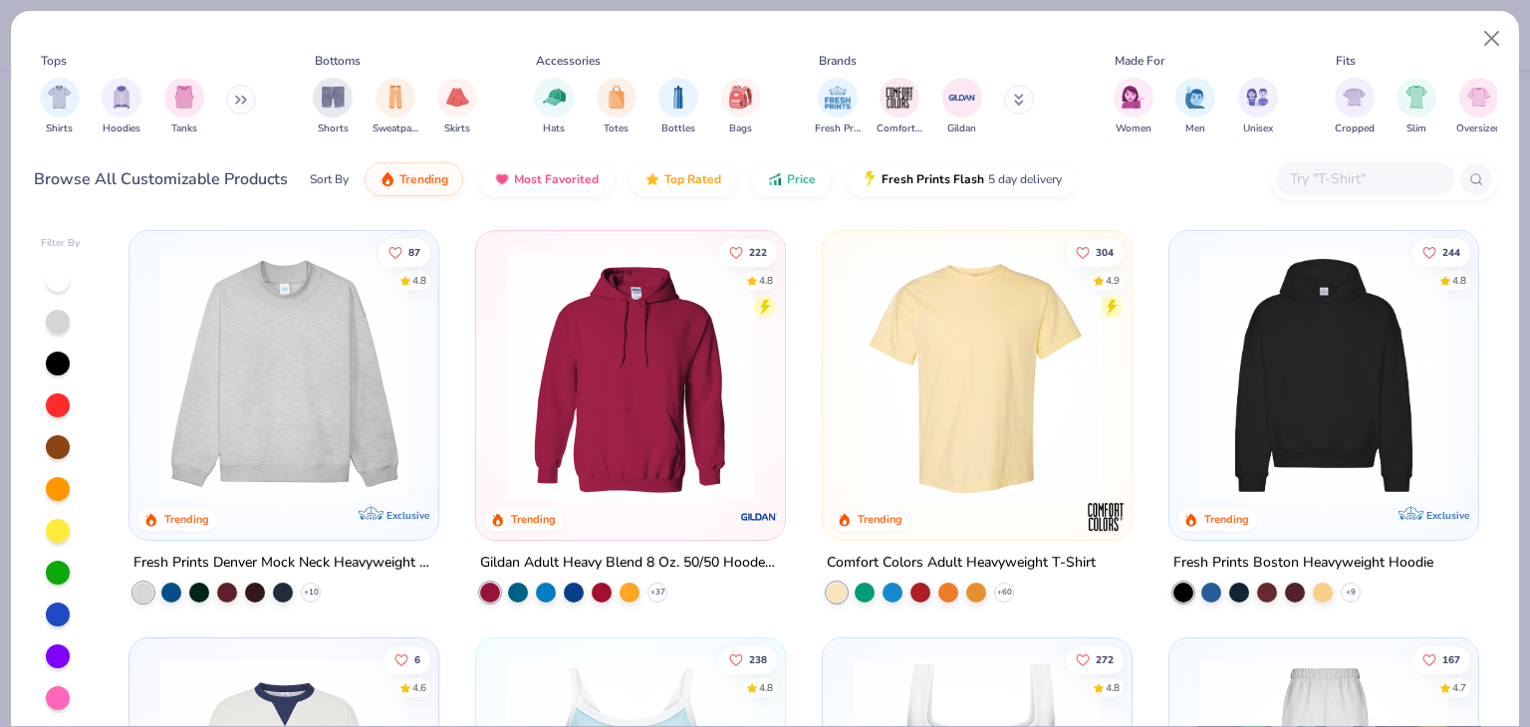
click at [1323, 170] on input "text" at bounding box center [1364, 178] width 153 height 23
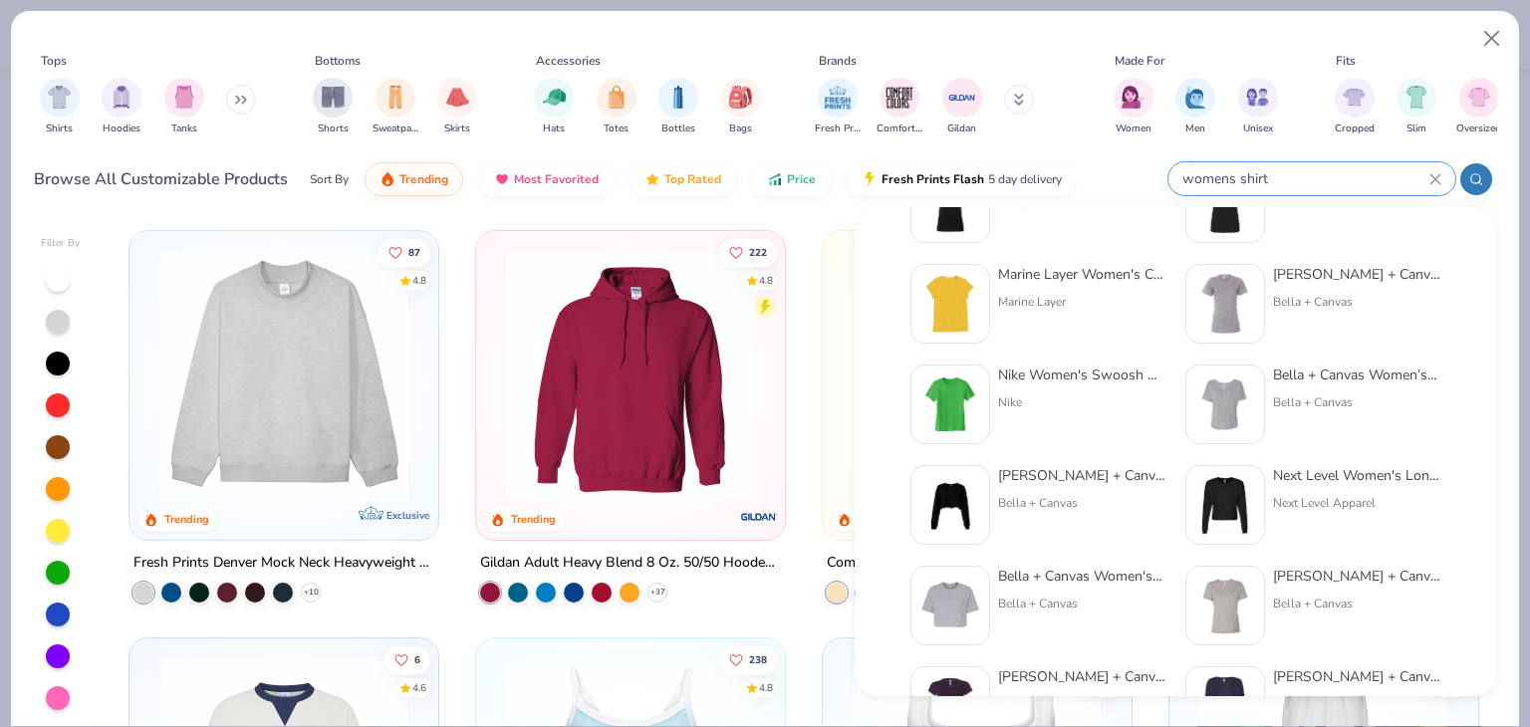
scroll to position [398, 0]
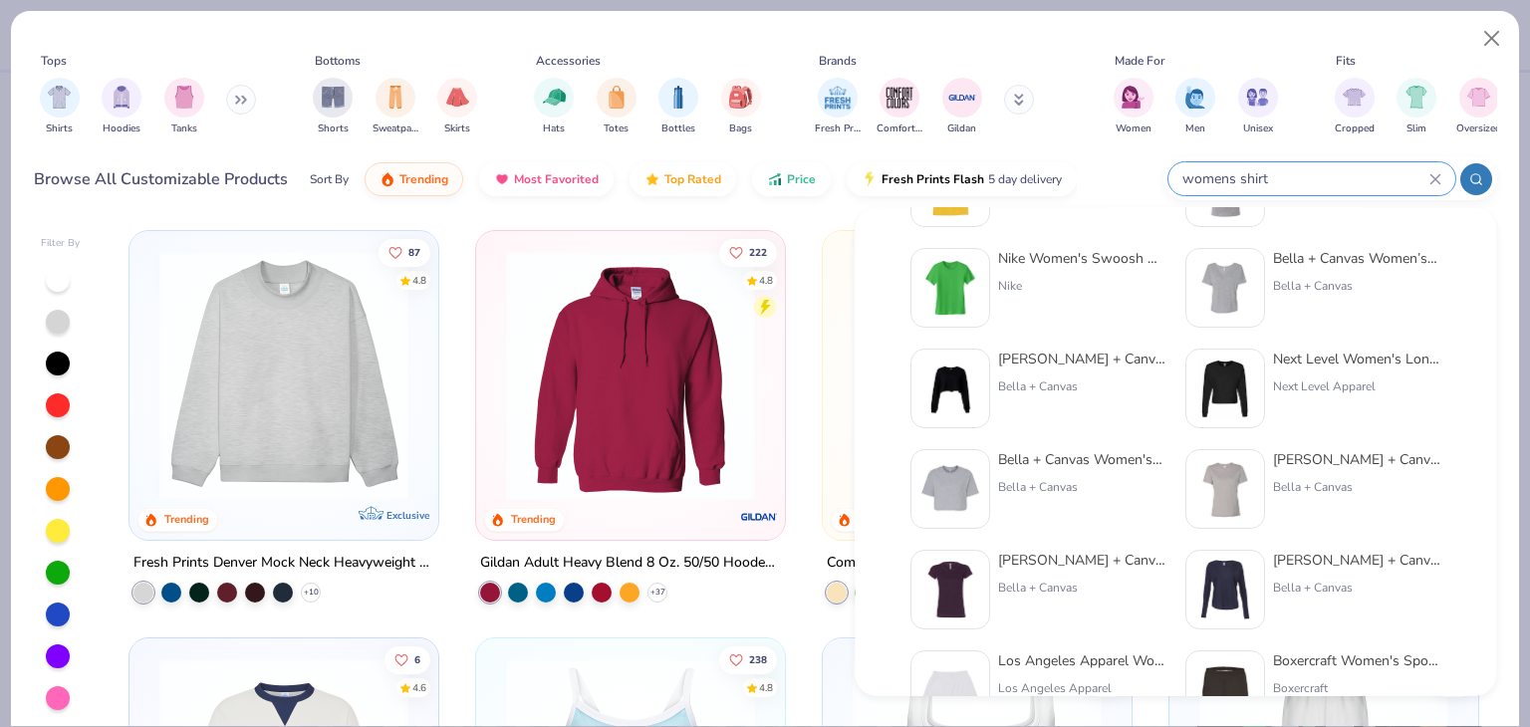
type input "womens shirt"
click at [1342, 463] on div "[PERSON_NAME] + Canvas New Women's Relaxed Triblend Short Sleeve Tee" at bounding box center [1356, 459] width 167 height 21
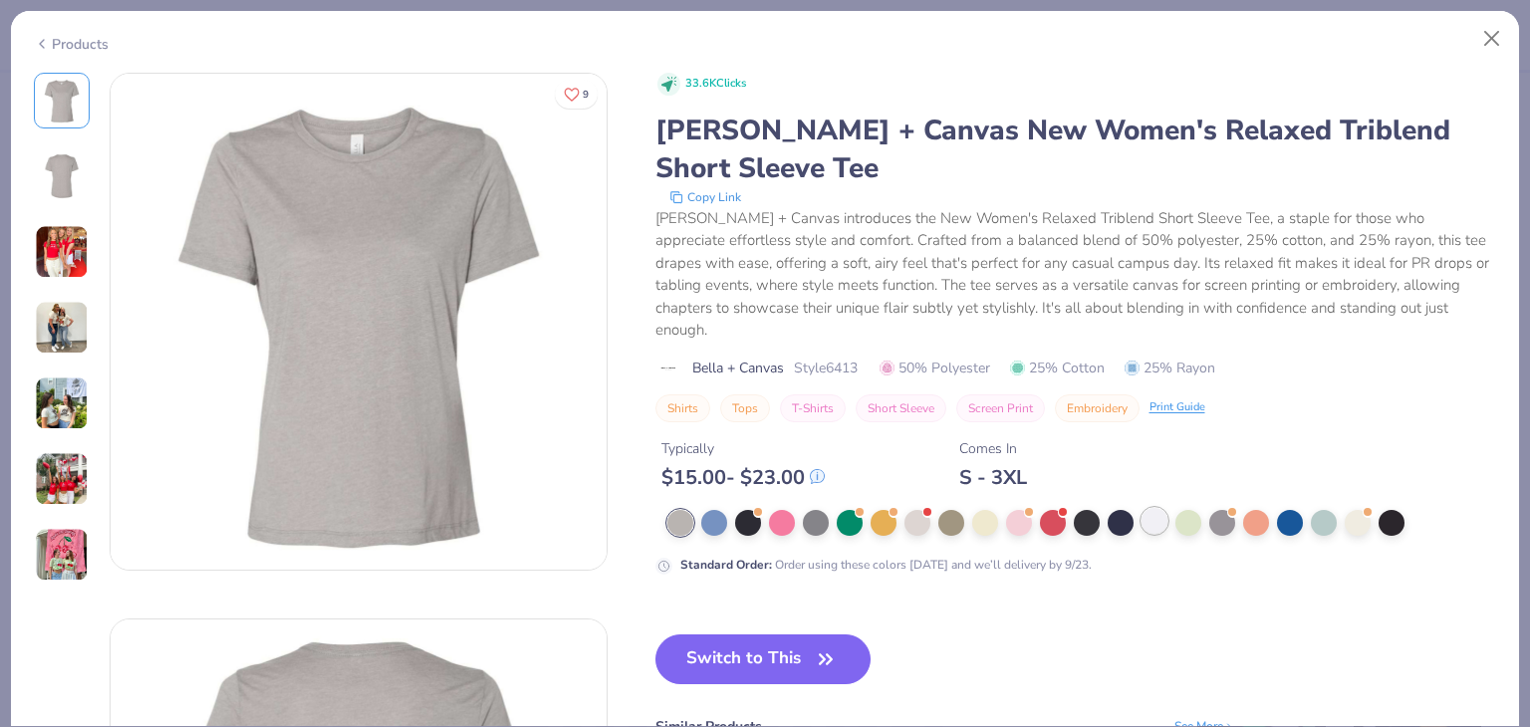
click at [1144, 508] on div at bounding box center [1154, 521] width 26 height 26
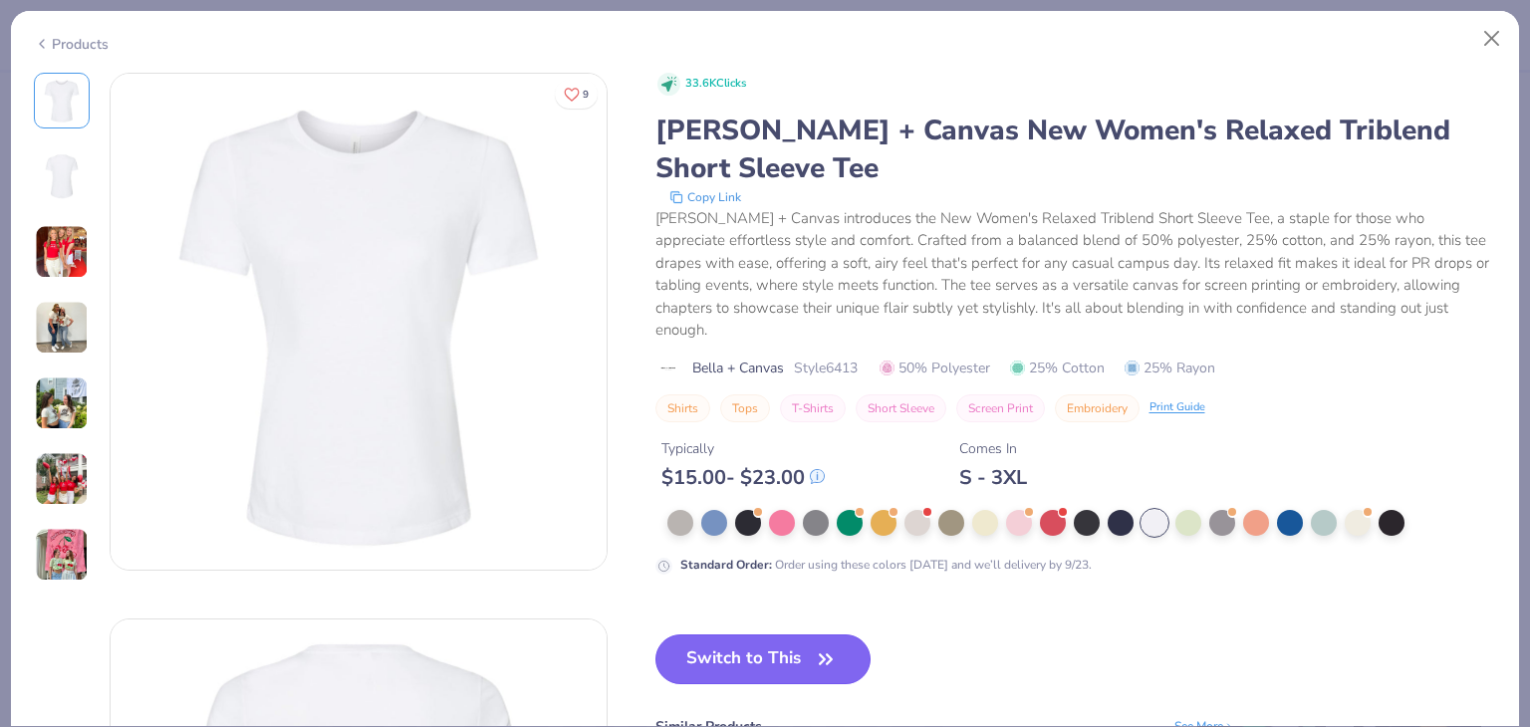
click at [820, 645] on icon "button" at bounding box center [826, 659] width 28 height 28
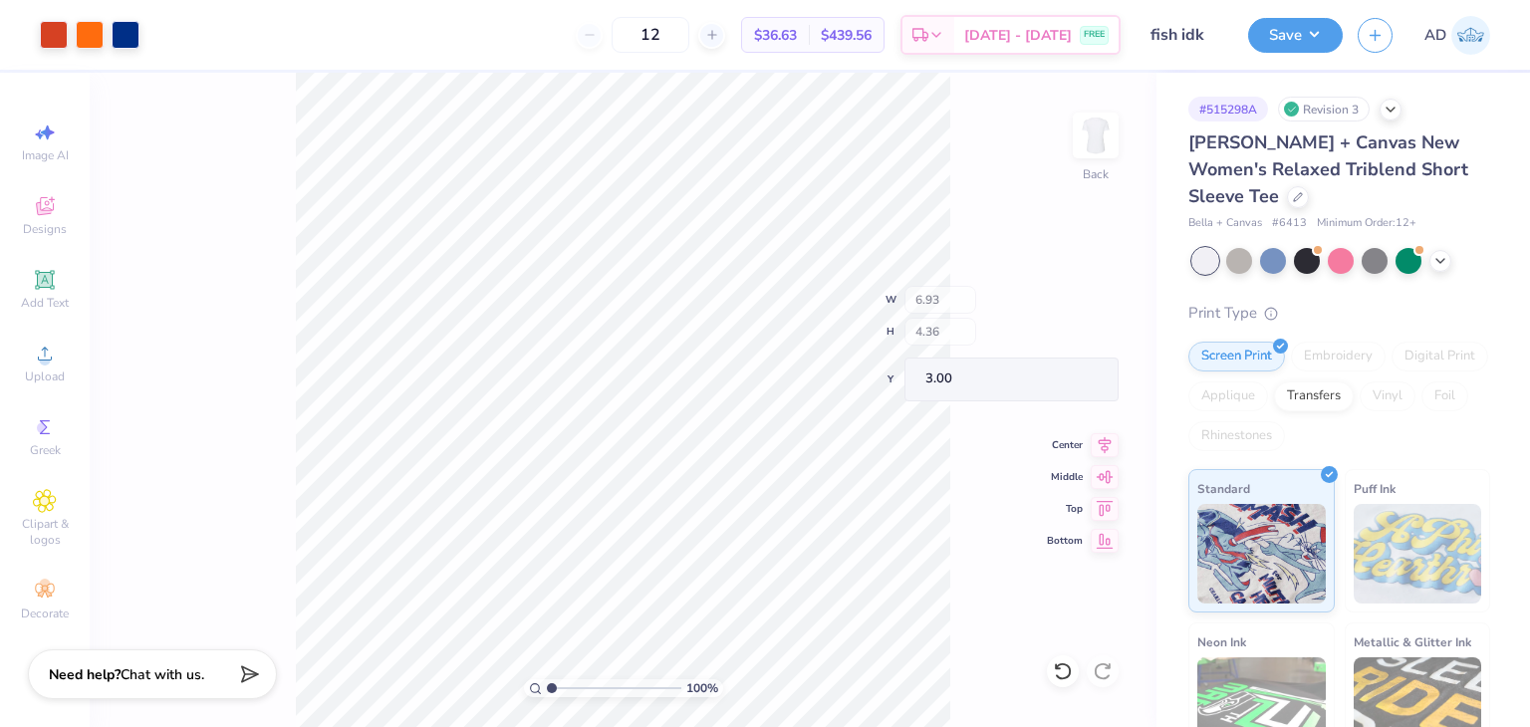
type input "3.00"
click at [1311, 29] on button "Save" at bounding box center [1295, 32] width 95 height 35
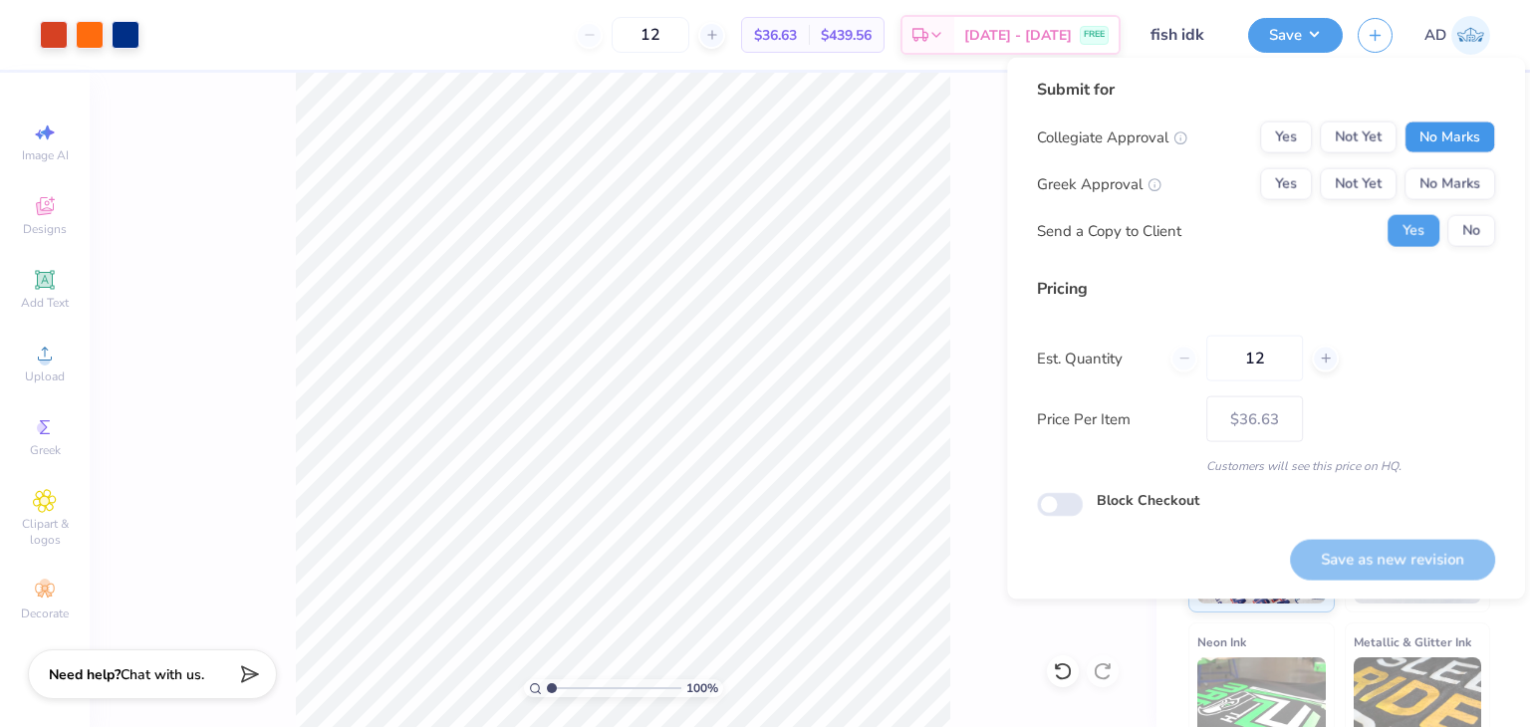
click at [1427, 132] on button "No Marks" at bounding box center [1449, 138] width 91 height 32
click at [1447, 196] on button "No Marks" at bounding box center [1449, 184] width 91 height 32
click at [1419, 545] on button "Save as new revision" at bounding box center [1392, 559] width 205 height 41
type input "$36.63"
